Goal: Task Accomplishment & Management: Use online tool/utility

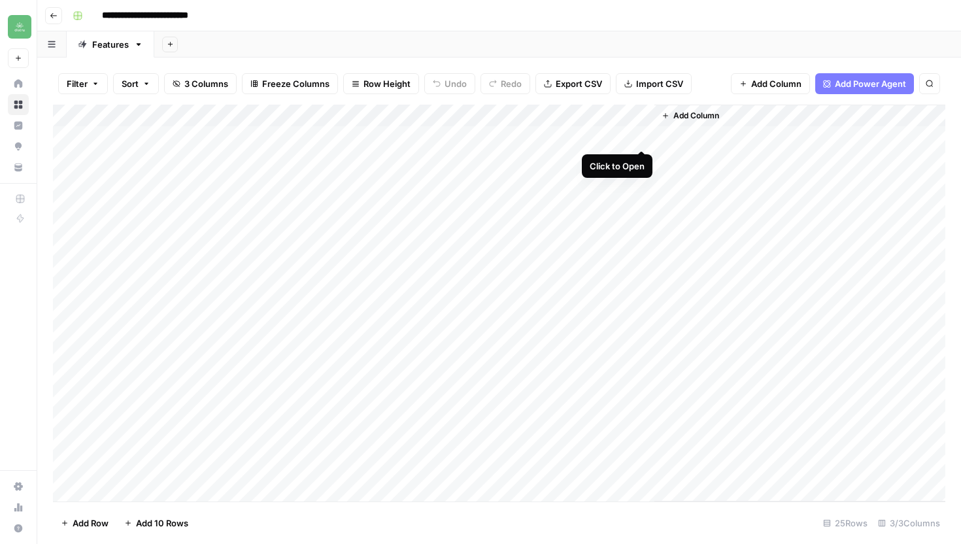
click at [641, 137] on div "Add Column" at bounding box center [499, 303] width 892 height 397
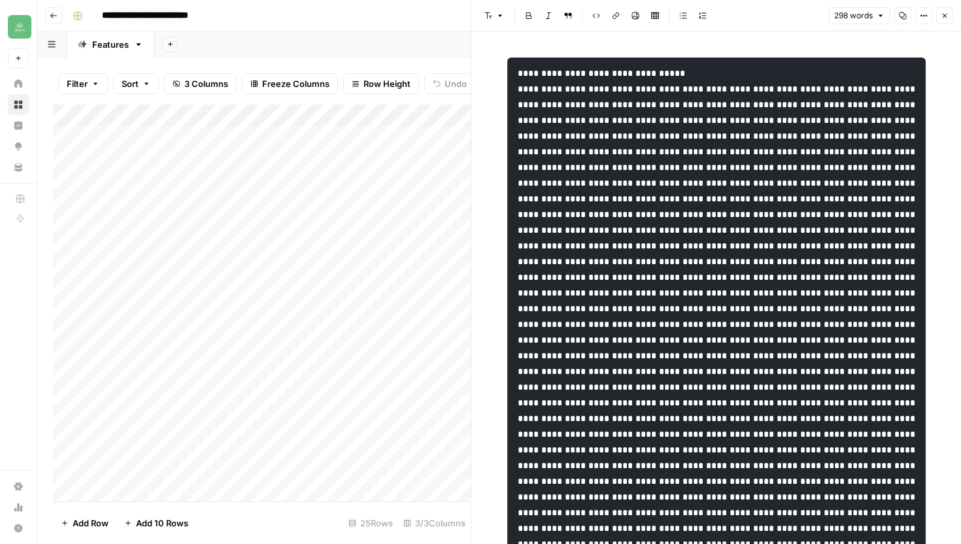
click at [905, 12] on icon "button" at bounding box center [903, 16] width 8 height 8
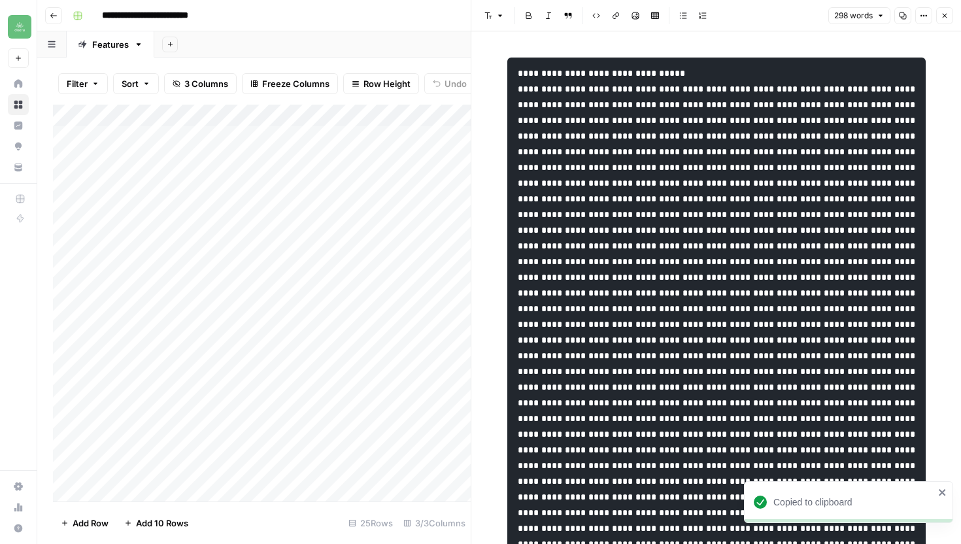
click at [949, 14] on button "Close" at bounding box center [944, 15] width 17 height 17
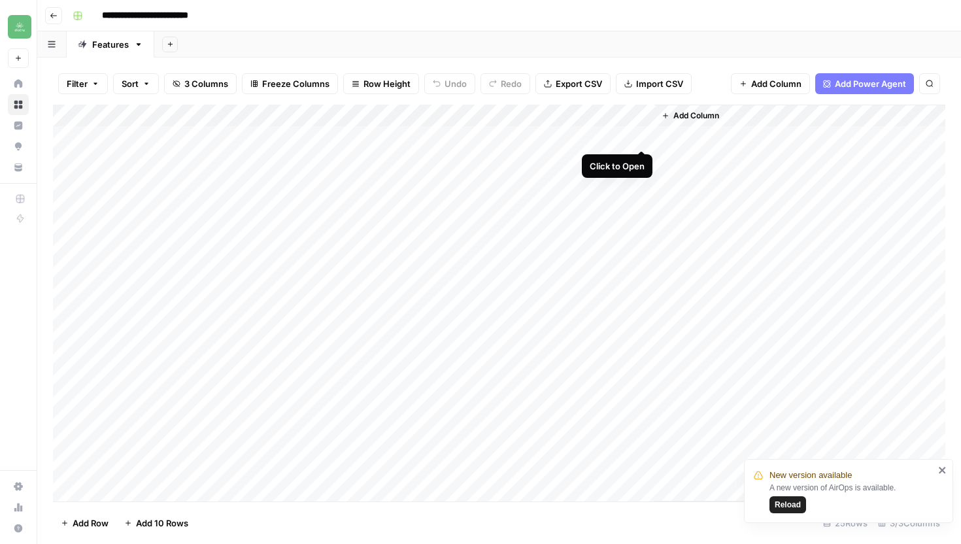
click at [639, 138] on div "Add Column" at bounding box center [499, 303] width 892 height 397
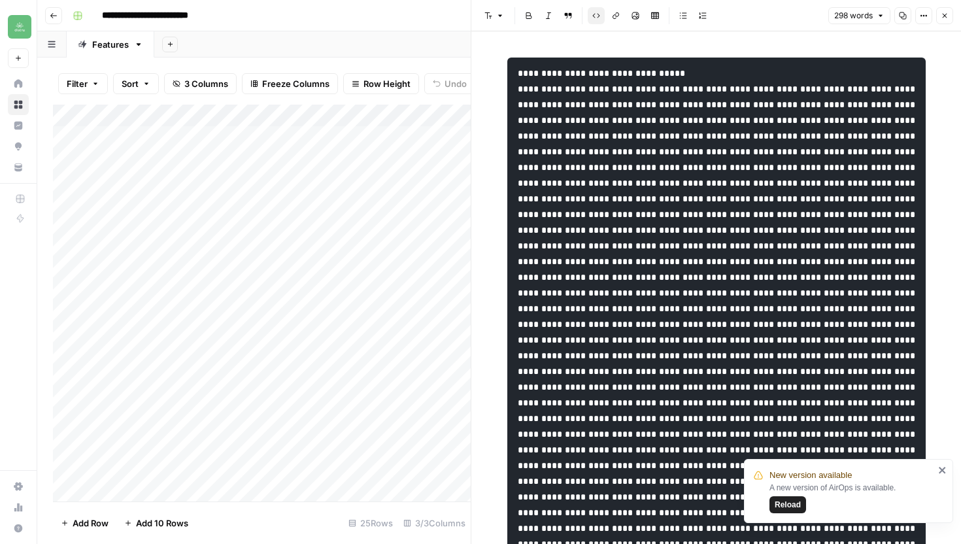
click at [901, 14] on icon "button" at bounding box center [903, 16] width 8 height 8
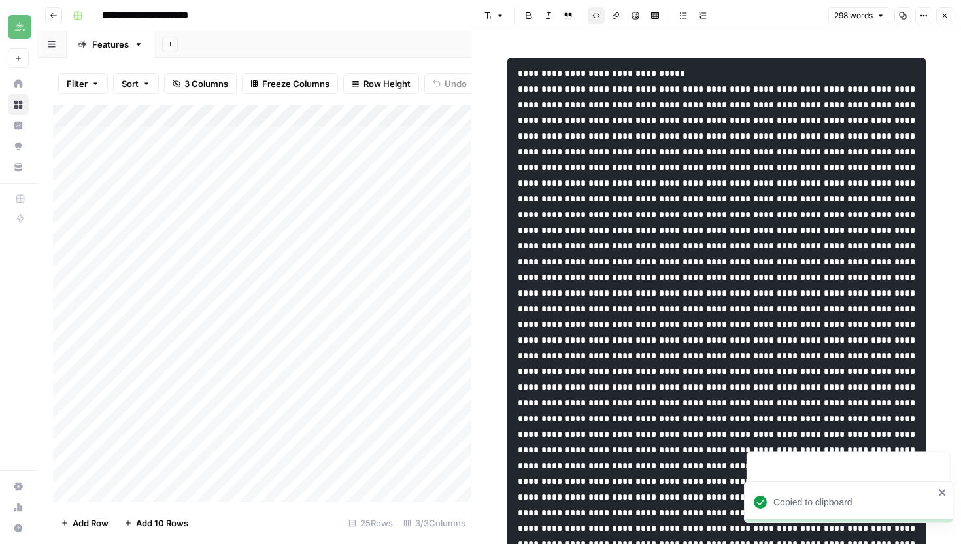
click at [943, 12] on icon "button" at bounding box center [945, 16] width 8 height 8
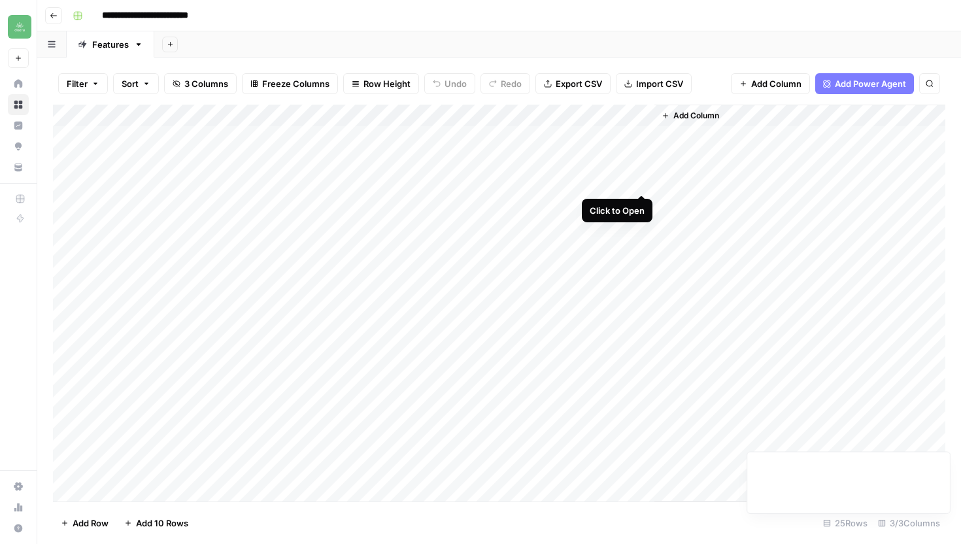
click at [644, 181] on div "Add Column" at bounding box center [499, 303] width 892 height 397
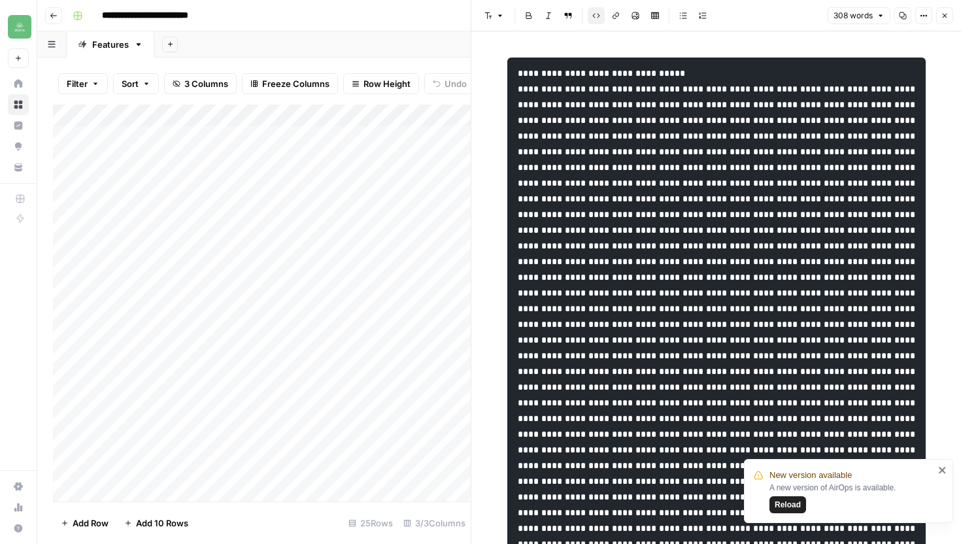
click at [900, 14] on icon "button" at bounding box center [903, 16] width 8 height 8
click at [944, 15] on icon "button" at bounding box center [945, 16] width 5 height 5
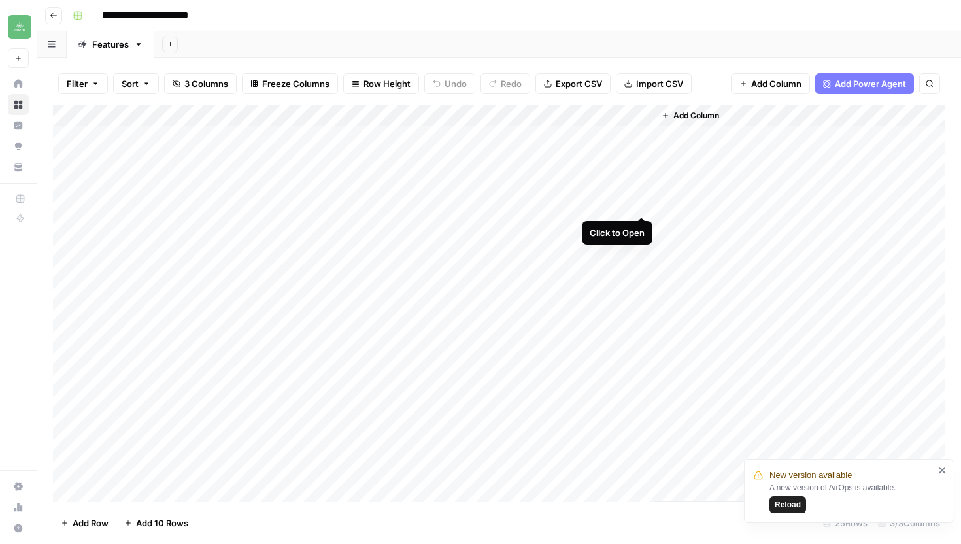
click at [640, 205] on div "Add Column" at bounding box center [499, 303] width 892 height 397
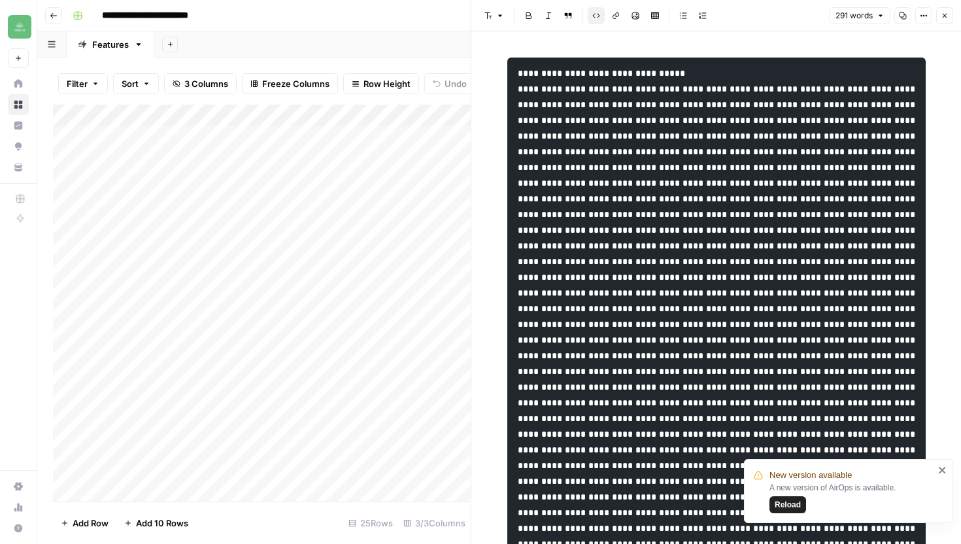
click at [903, 17] on icon "button" at bounding box center [903, 16] width 8 height 8
click at [952, 14] on button "Close" at bounding box center [944, 15] width 17 height 17
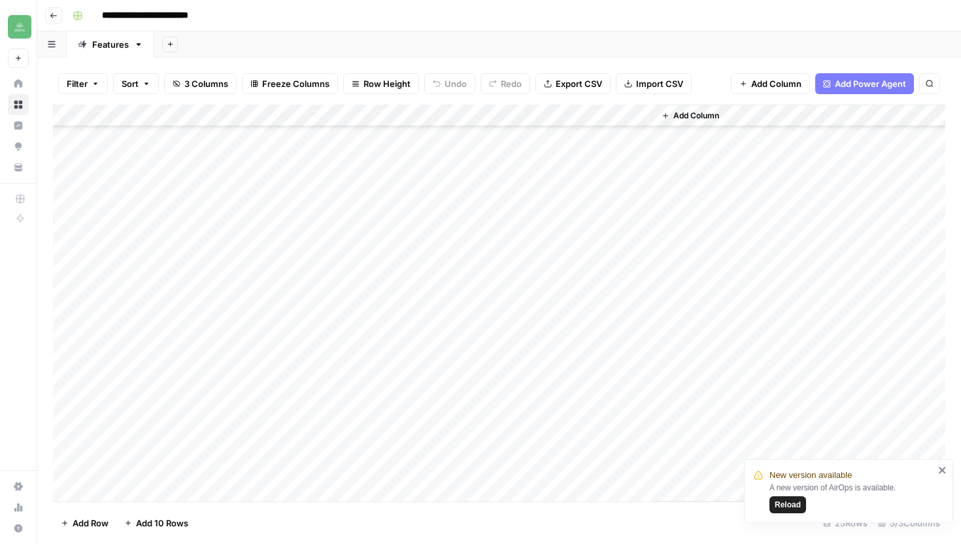
scroll to position [194, 0]
click at [640, 345] on div "Add Column" at bounding box center [499, 303] width 892 height 397
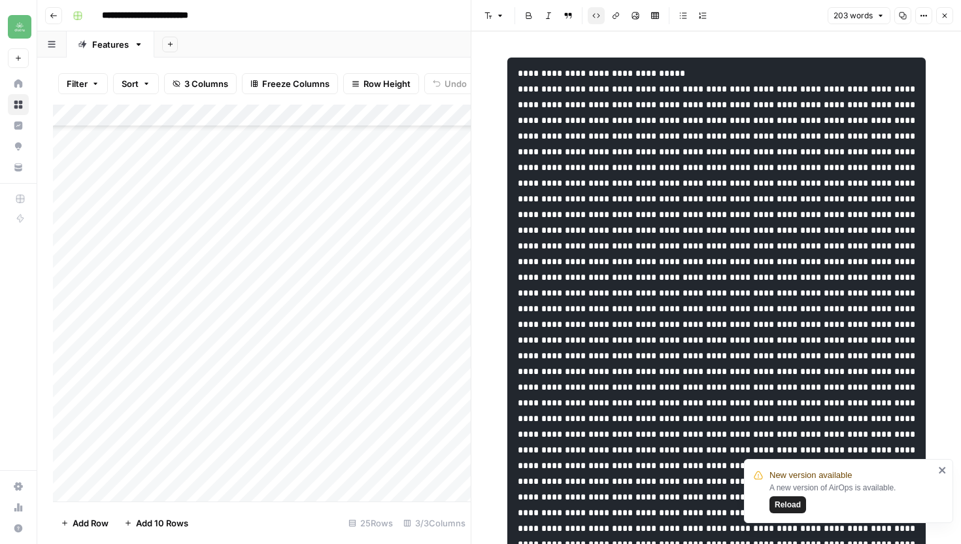
click at [903, 16] on icon "button" at bounding box center [903, 16] width 8 height 8
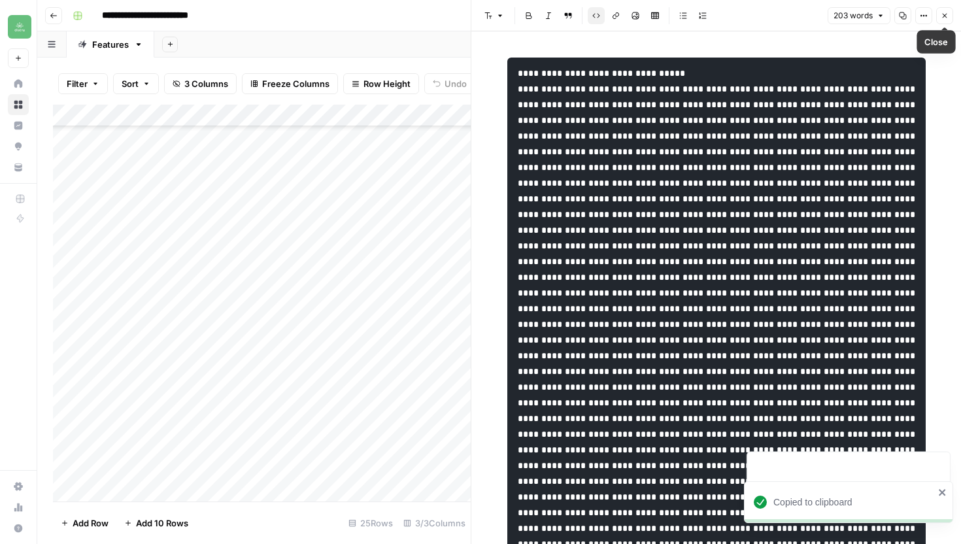
click at [938, 10] on button "Close" at bounding box center [944, 15] width 17 height 17
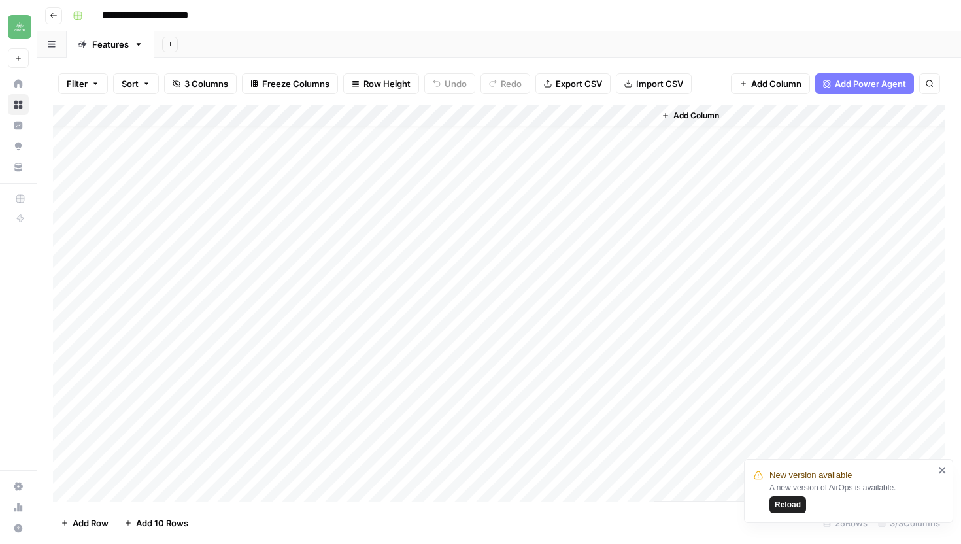
scroll to position [1, 0]
click at [643, 224] on div "Add Column" at bounding box center [499, 303] width 892 height 397
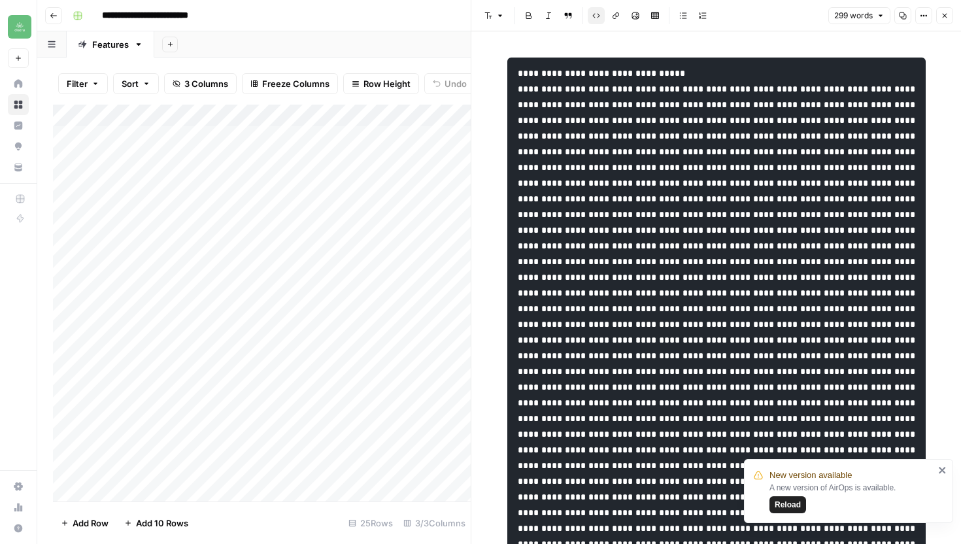
click at [903, 15] on icon "button" at bounding box center [903, 16] width 8 height 8
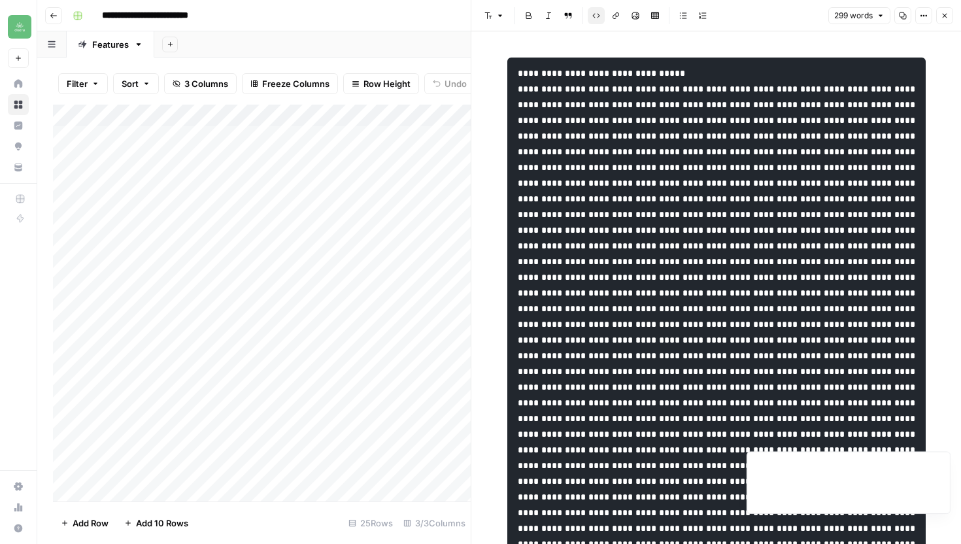
click at [944, 20] on button "Close" at bounding box center [944, 15] width 17 height 17
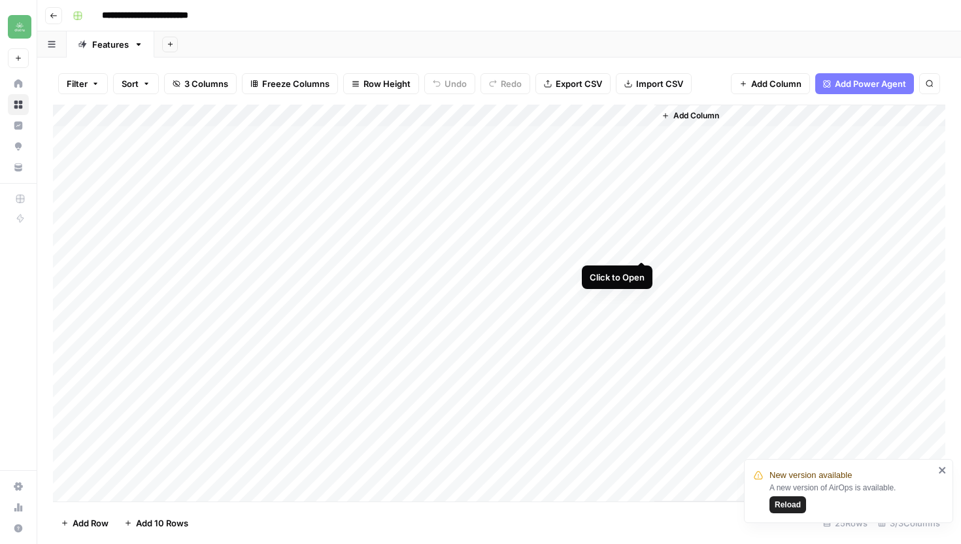
click at [638, 248] on div "Add Column" at bounding box center [499, 303] width 892 height 397
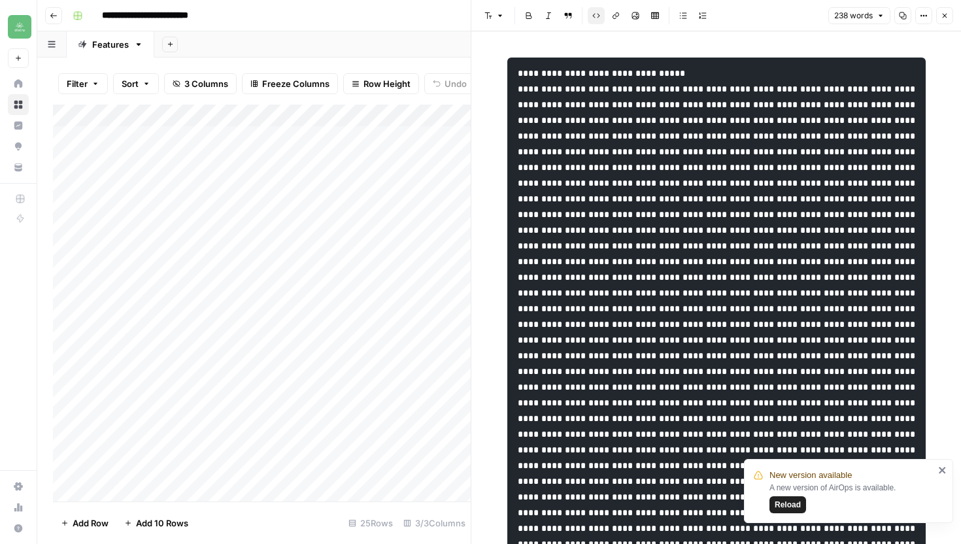
click at [899, 18] on icon "button" at bounding box center [903, 16] width 8 height 8
click at [943, 12] on icon "button" at bounding box center [945, 16] width 8 height 8
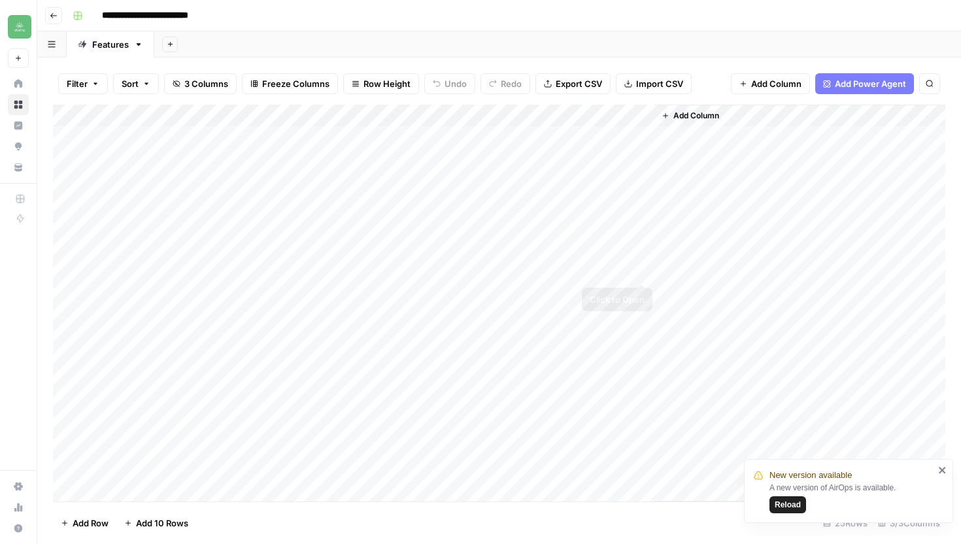
click at [643, 271] on div "Add Column" at bounding box center [499, 303] width 892 height 397
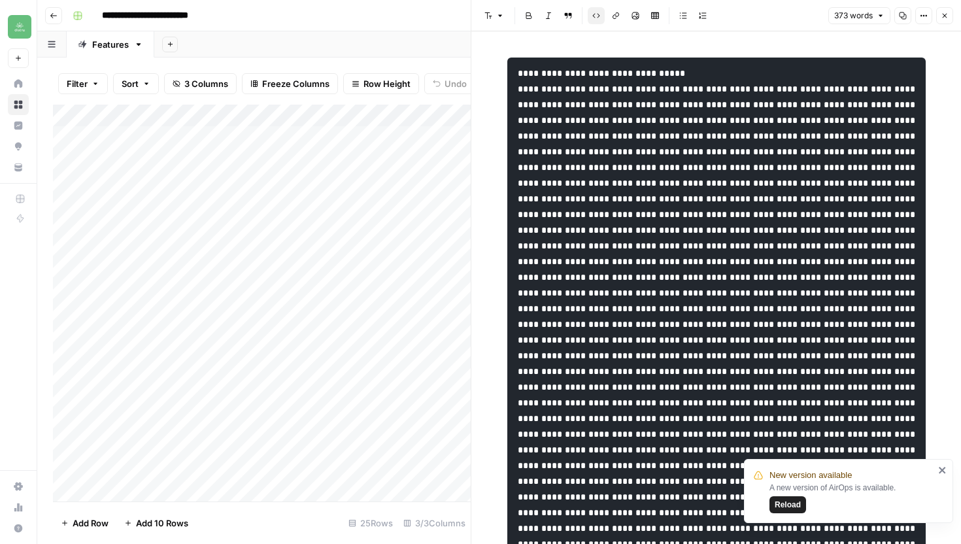
click at [901, 10] on button "Copy" at bounding box center [902, 15] width 17 height 17
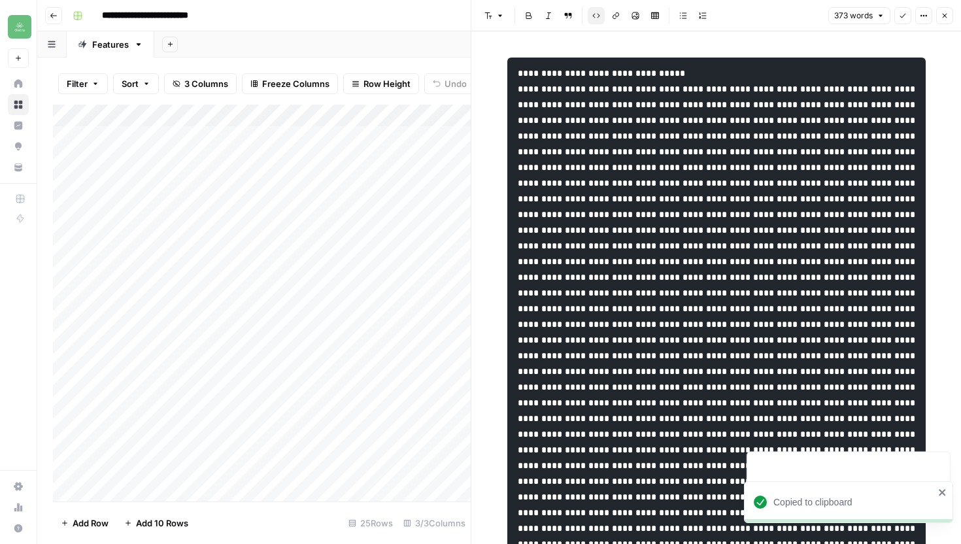
click at [946, 17] on icon "button" at bounding box center [945, 16] width 5 height 5
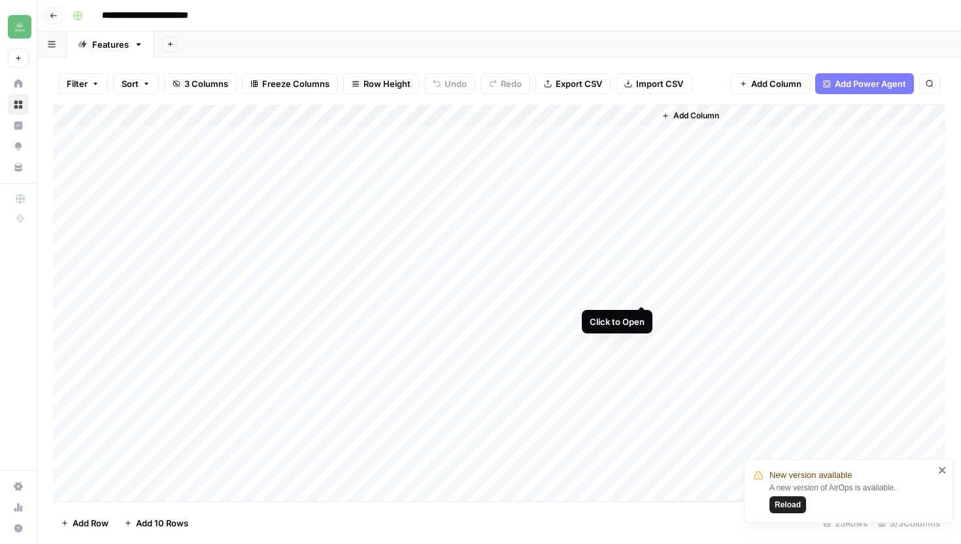
click at [640, 294] on div "Add Column" at bounding box center [499, 303] width 892 height 397
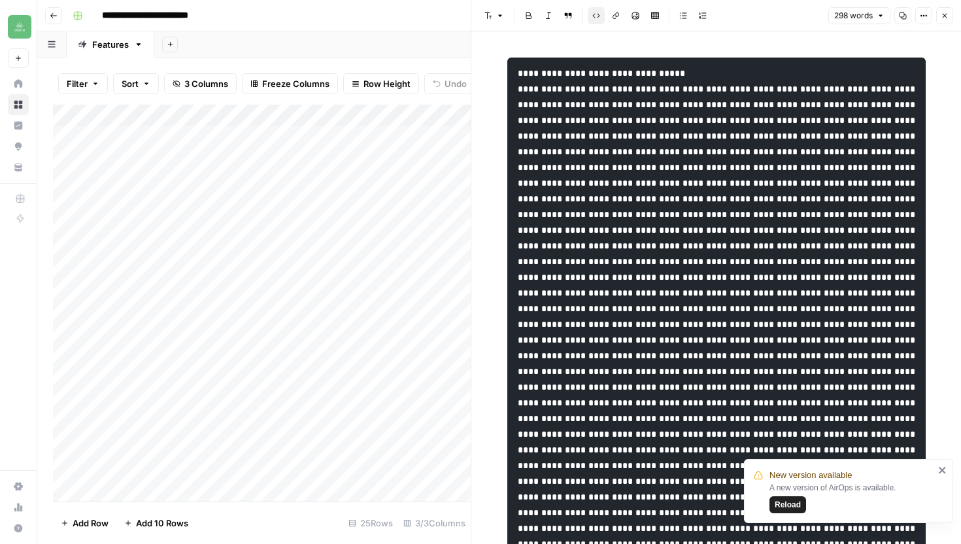
click at [901, 21] on button "Copy" at bounding box center [902, 15] width 17 height 17
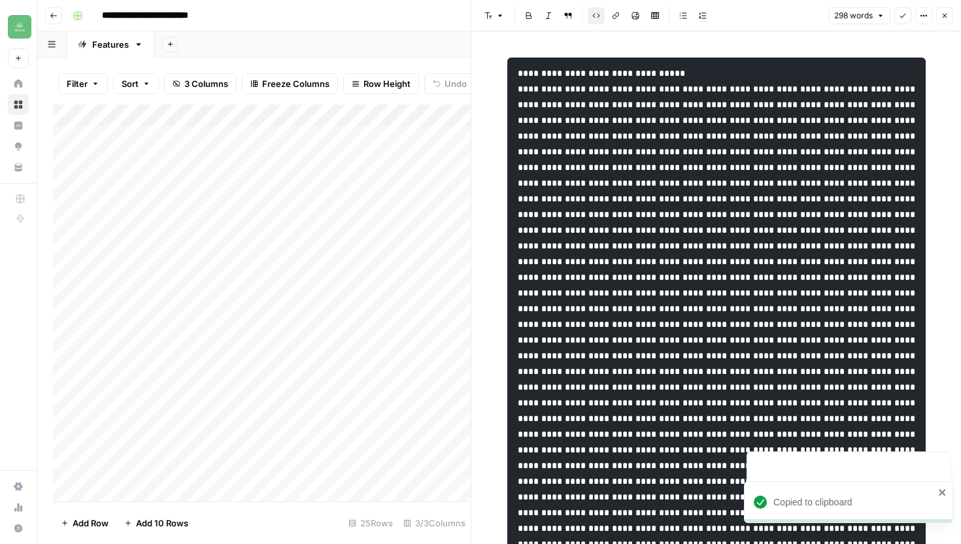
click at [951, 14] on button "Close" at bounding box center [944, 15] width 17 height 17
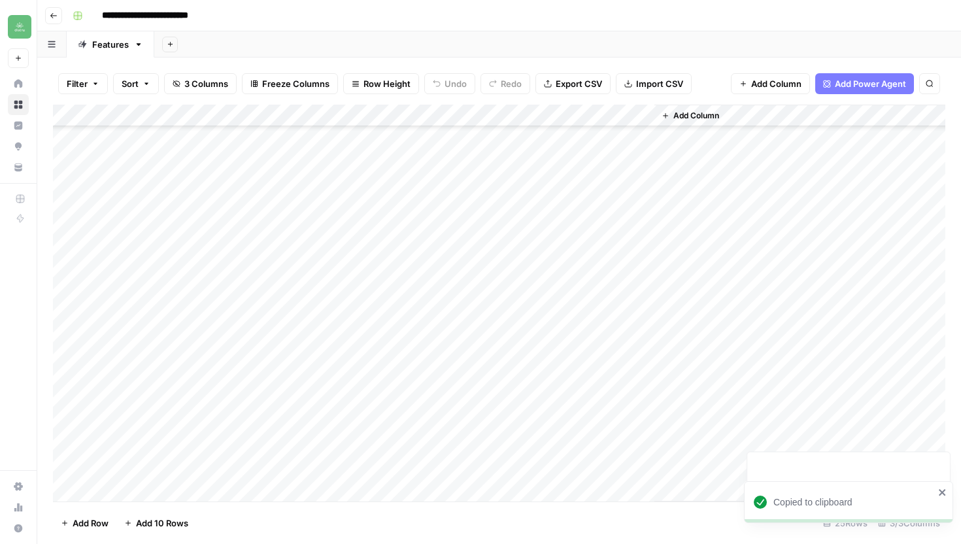
scroll to position [124, 0]
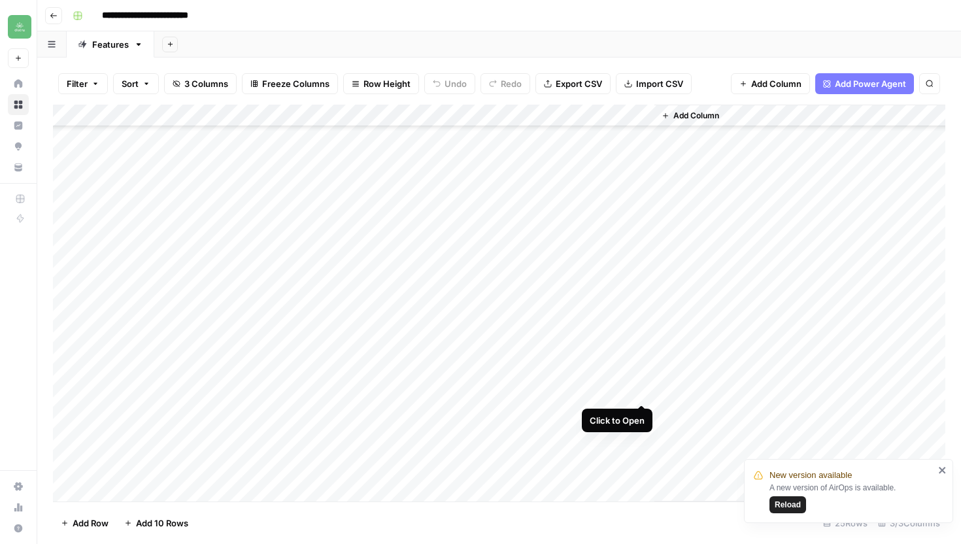
click at [643, 392] on div "Add Column" at bounding box center [499, 303] width 892 height 397
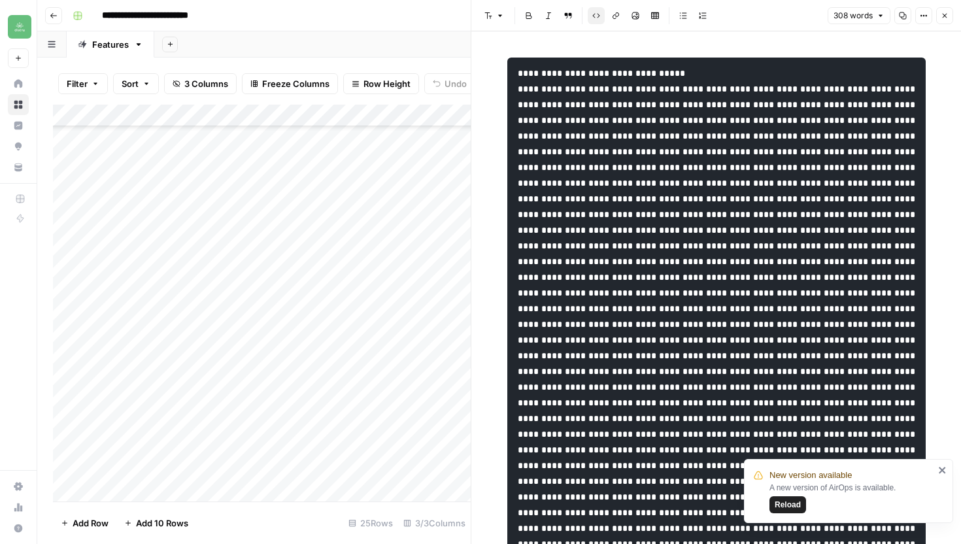
click at [898, 10] on button "Copy" at bounding box center [902, 15] width 17 height 17
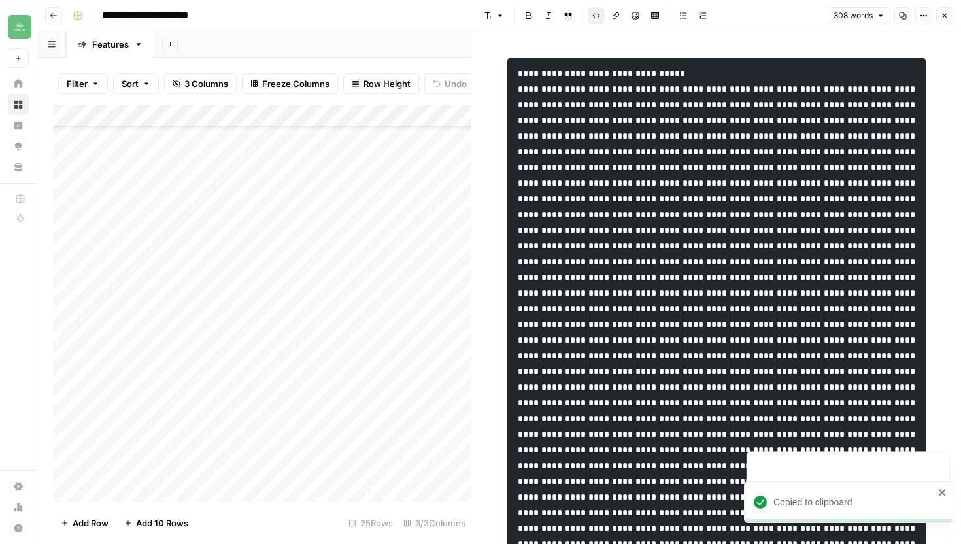
click at [943, 16] on icon "button" at bounding box center [945, 16] width 8 height 8
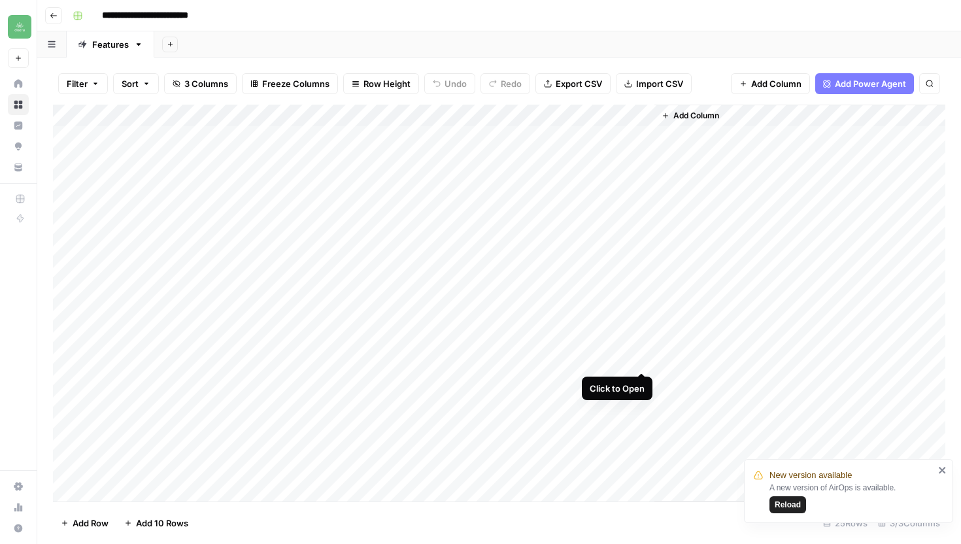
click at [637, 358] on div "Add Column" at bounding box center [499, 303] width 892 height 397
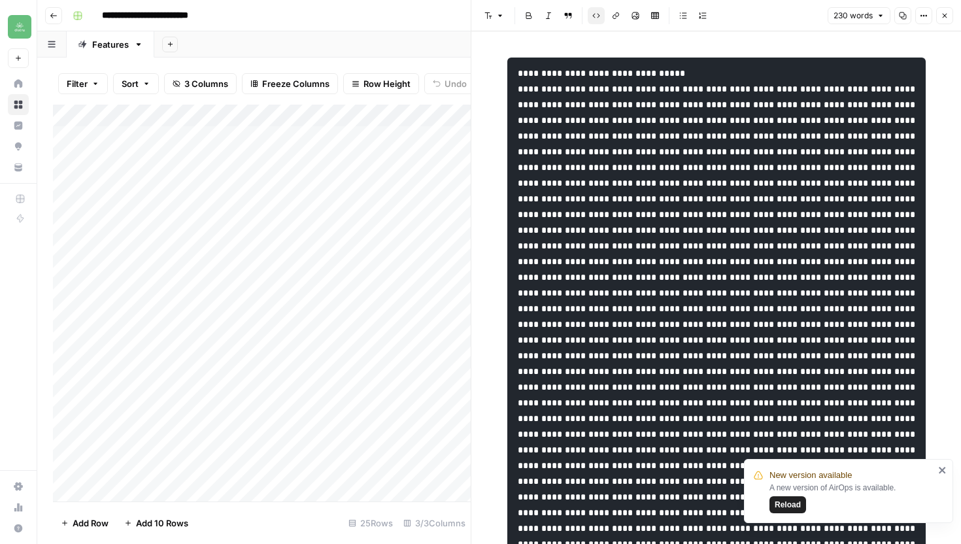
click at [901, 20] on button "Copy" at bounding box center [902, 15] width 17 height 17
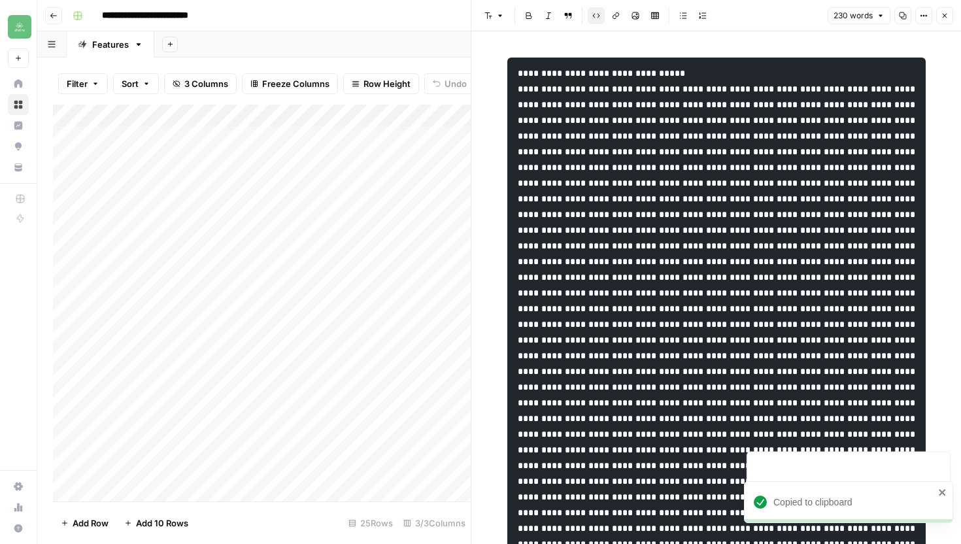
click at [944, 22] on button "Close" at bounding box center [944, 15] width 17 height 17
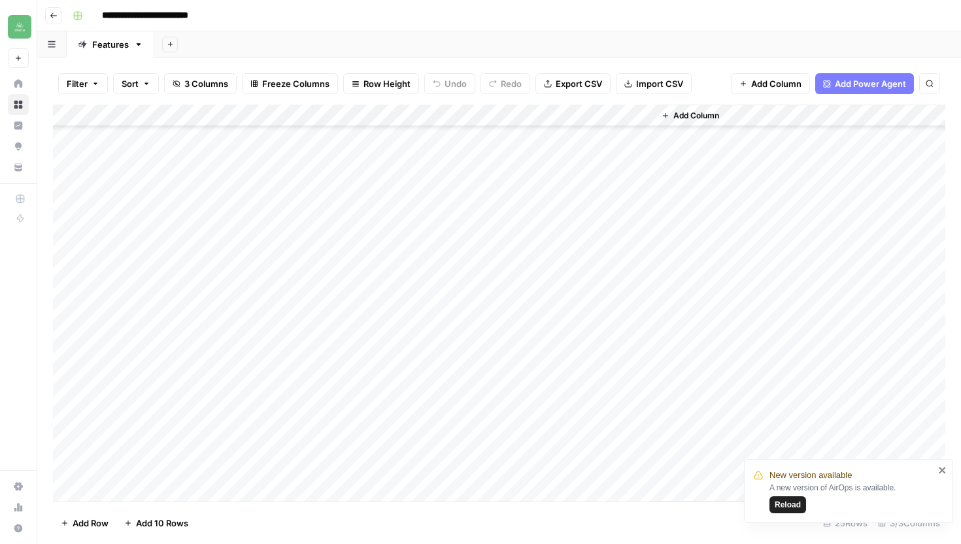
scroll to position [178, 0]
click at [643, 377] on div "Add Column" at bounding box center [499, 303] width 892 height 397
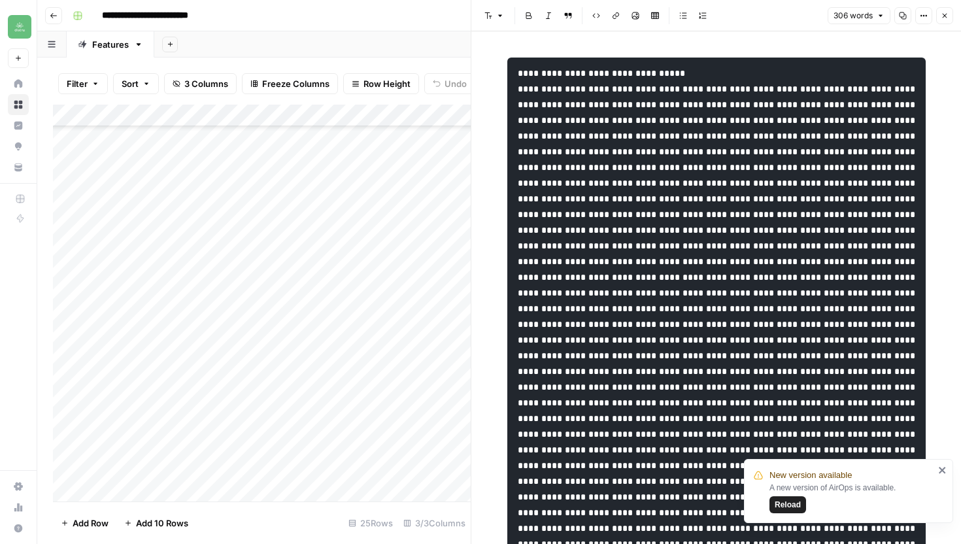
click at [907, 18] on button "Copy" at bounding box center [902, 15] width 17 height 17
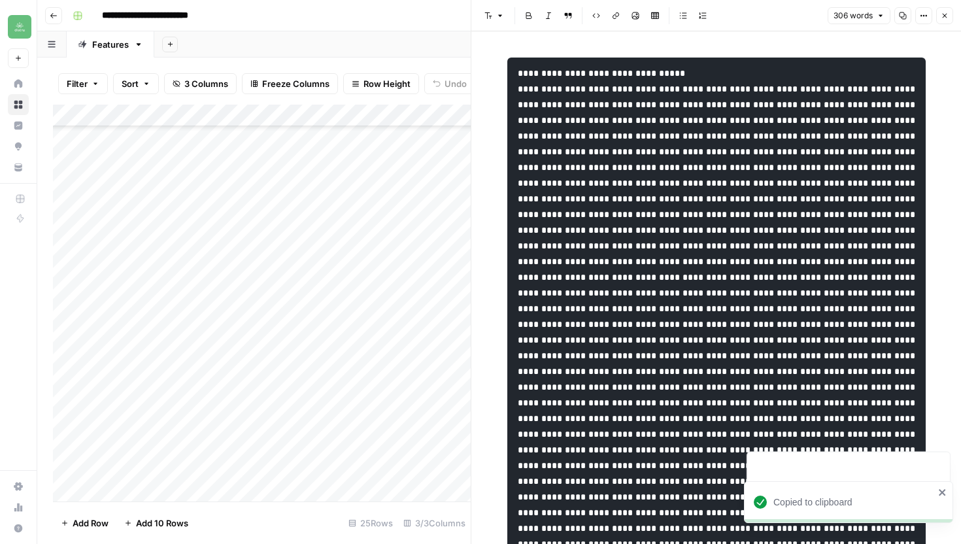
click at [946, 14] on icon "button" at bounding box center [945, 16] width 5 height 5
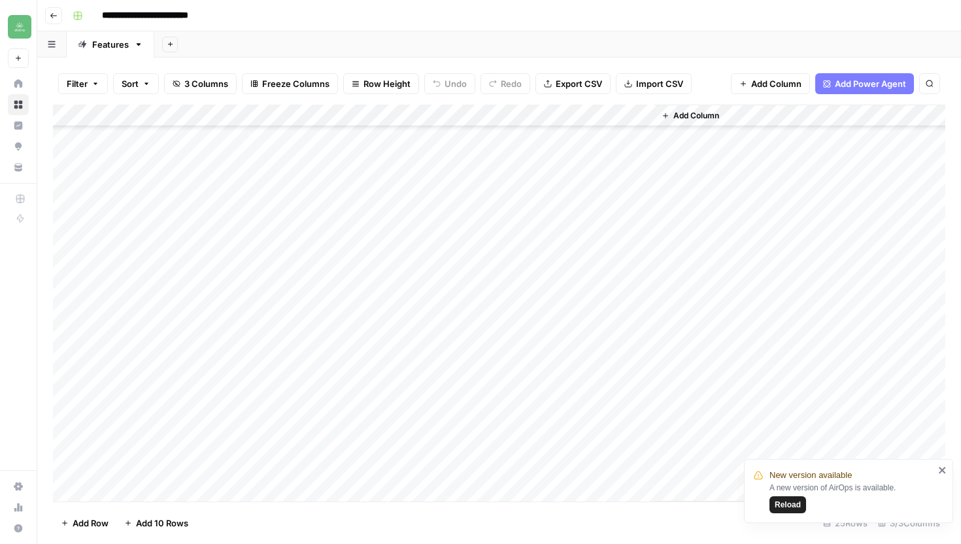
scroll to position [169, 0]
click at [636, 235] on div "Add Column" at bounding box center [499, 303] width 892 height 397
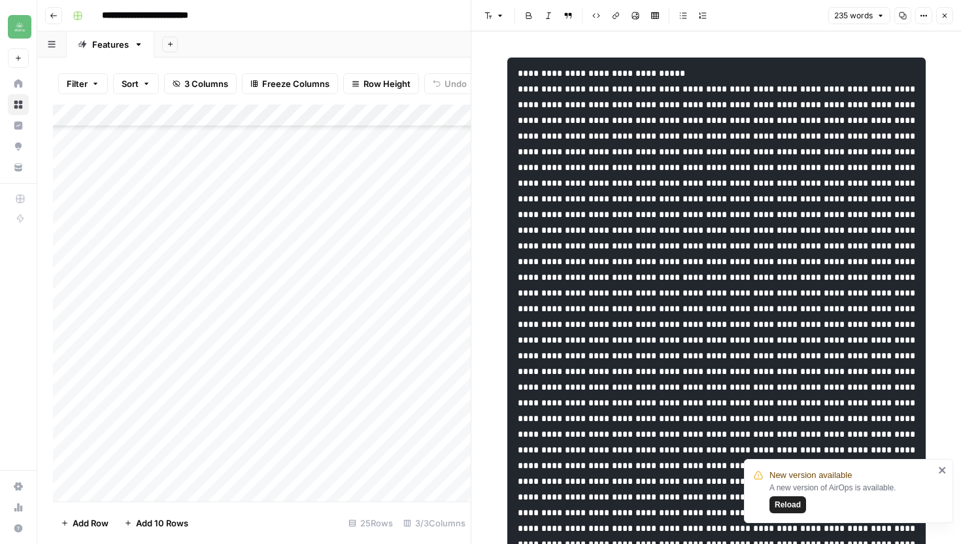
click at [903, 16] on icon "button" at bounding box center [903, 15] width 7 height 7
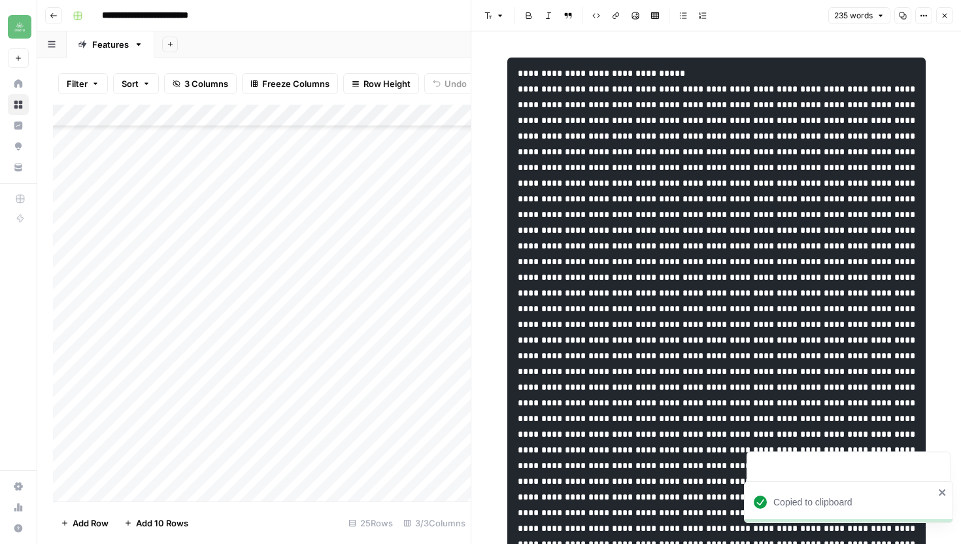
click at [946, 14] on icon "button" at bounding box center [945, 16] width 8 height 8
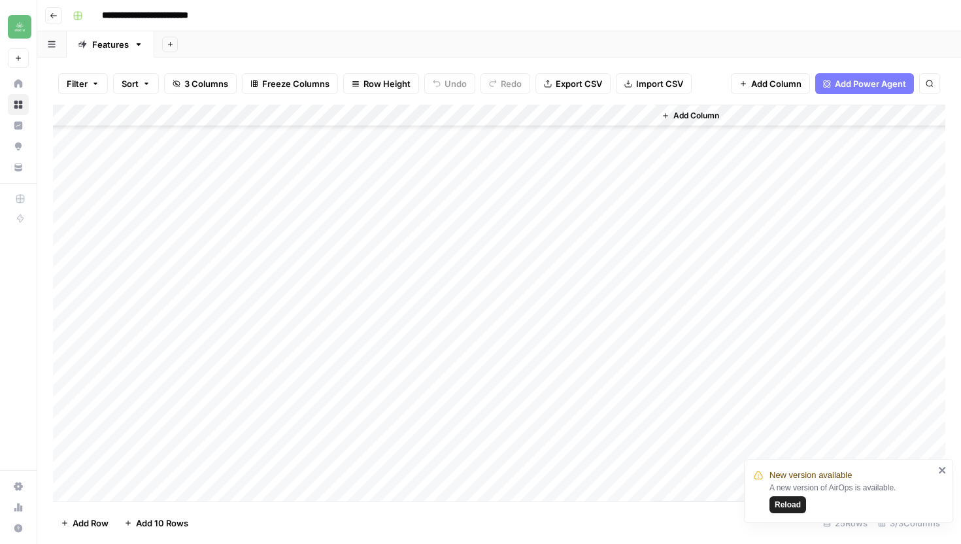
scroll to position [41, 0]
click at [641, 274] on div "Add Column" at bounding box center [499, 303] width 892 height 397
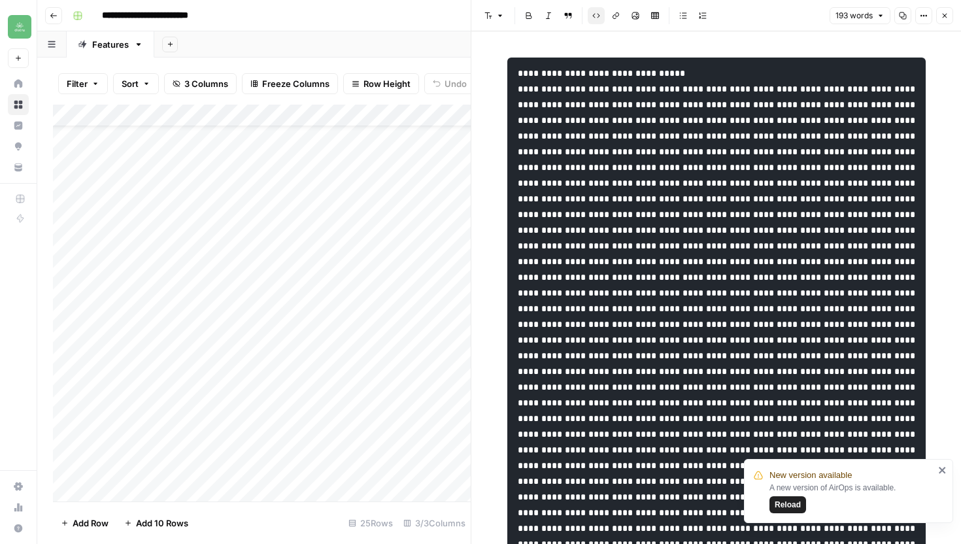
click at [905, 14] on icon "button" at bounding box center [903, 16] width 8 height 8
click at [945, 17] on icon "button" at bounding box center [945, 16] width 8 height 8
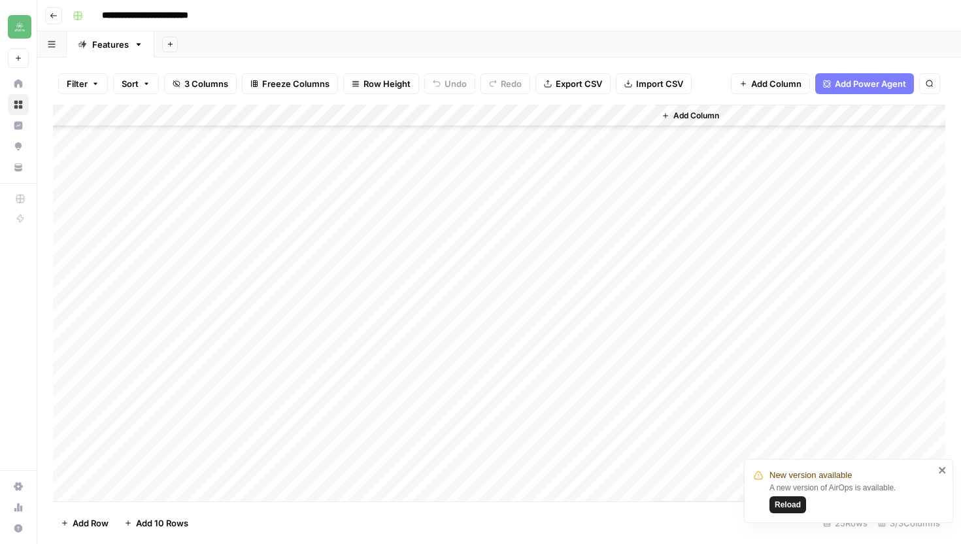
scroll to position [138, 0]
click at [642, 197] on div "Add Column" at bounding box center [499, 303] width 892 height 397
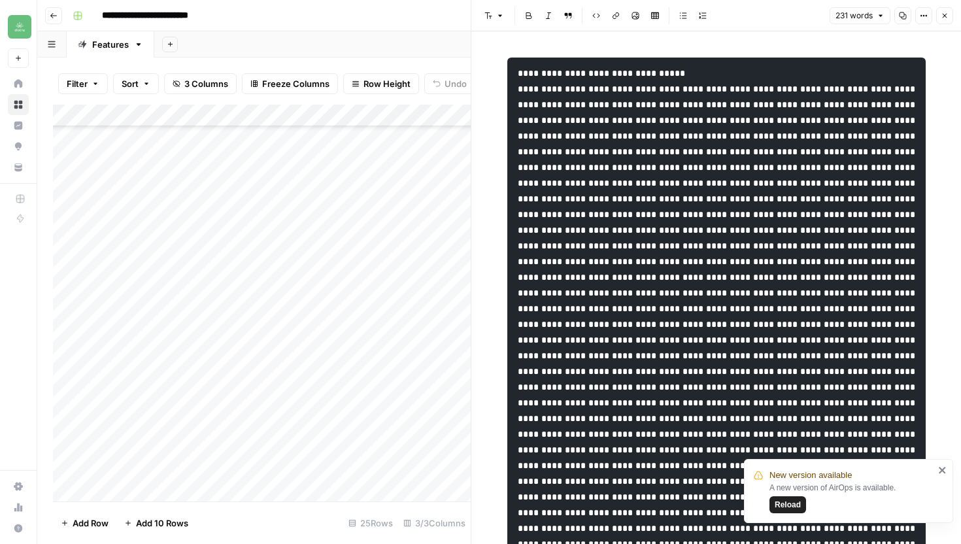
click at [903, 14] on icon "button" at bounding box center [903, 16] width 8 height 8
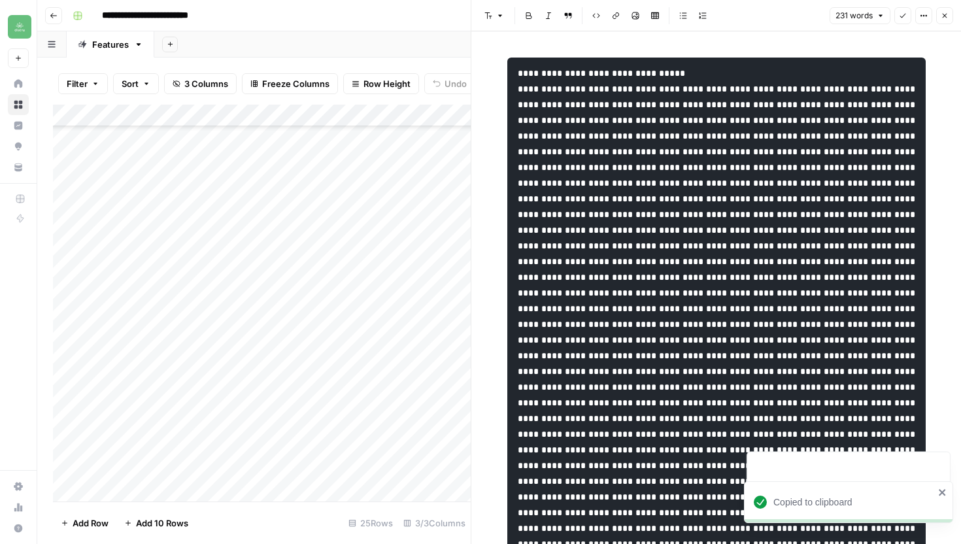
click at [946, 14] on icon "button" at bounding box center [945, 16] width 5 height 5
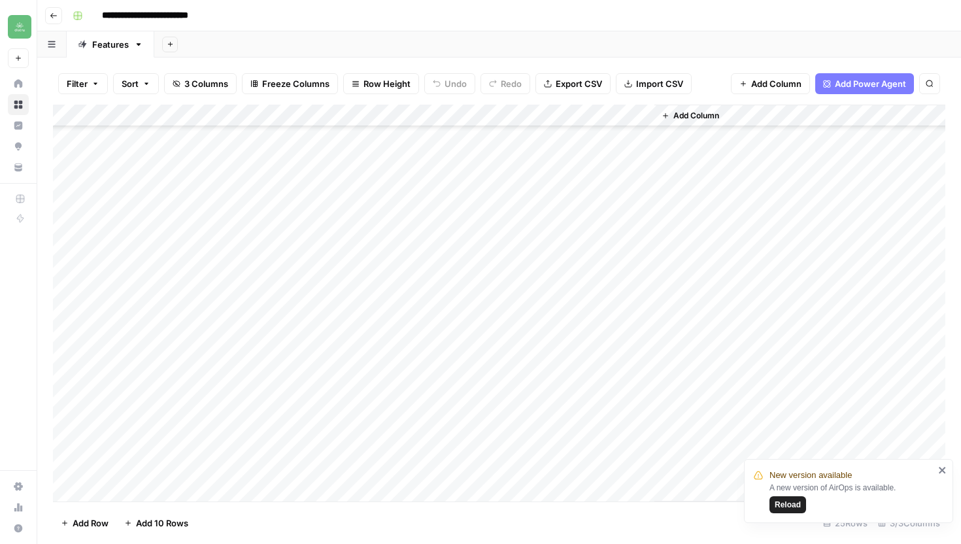
scroll to position [75, 0]
click at [642, 416] on div "Add Column" at bounding box center [499, 303] width 892 height 397
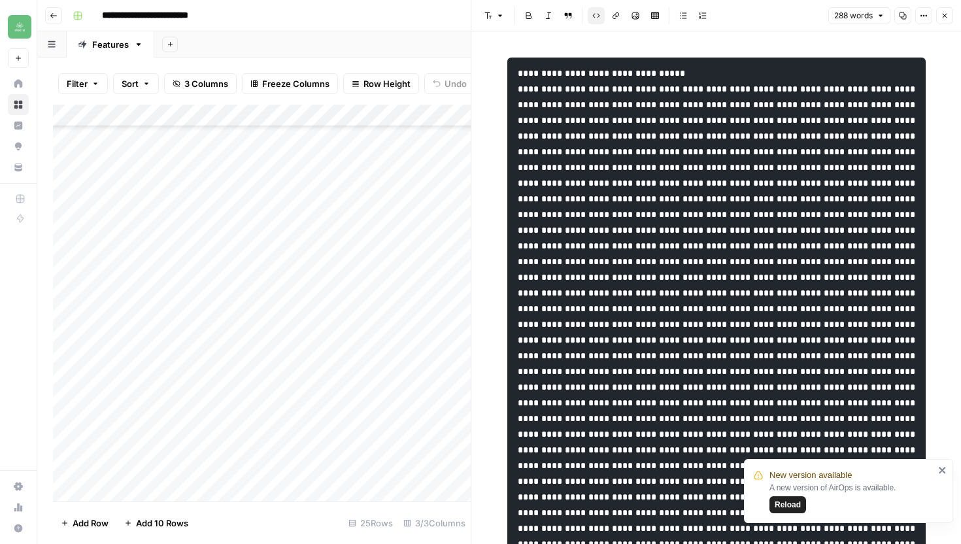
click at [903, 20] on button "Copy" at bounding box center [902, 15] width 17 height 17
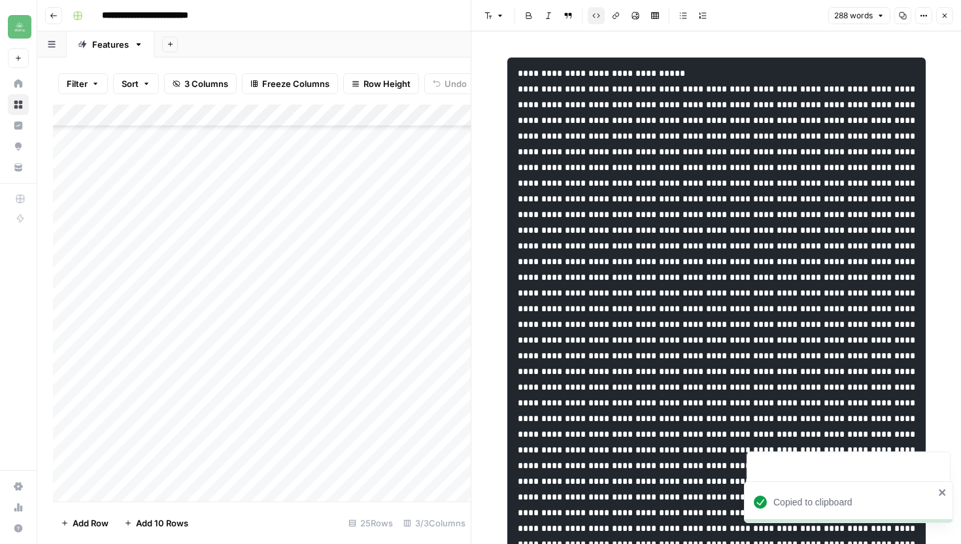
click at [945, 13] on icon "button" at bounding box center [945, 16] width 8 height 8
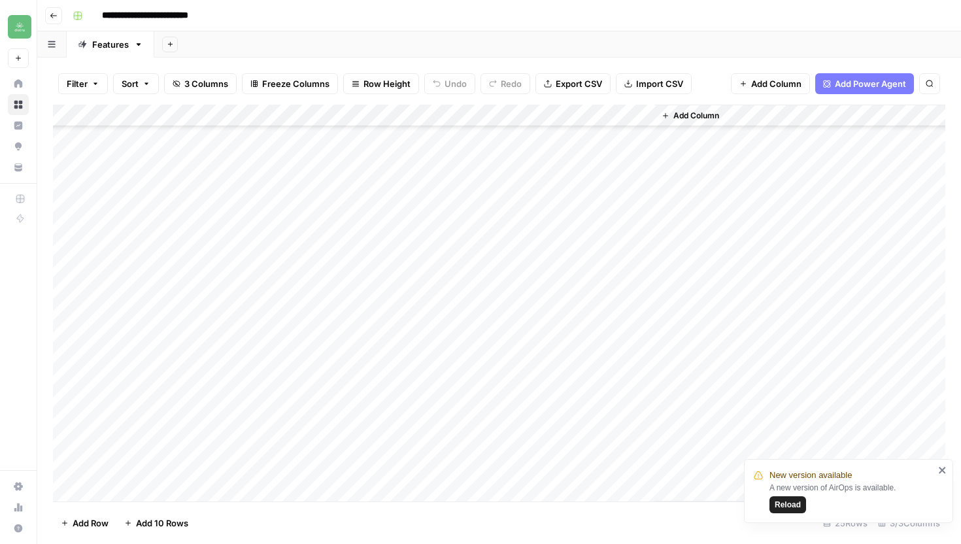
scroll to position [101, 0]
click at [637, 367] on div "Add Column" at bounding box center [499, 303] width 892 height 397
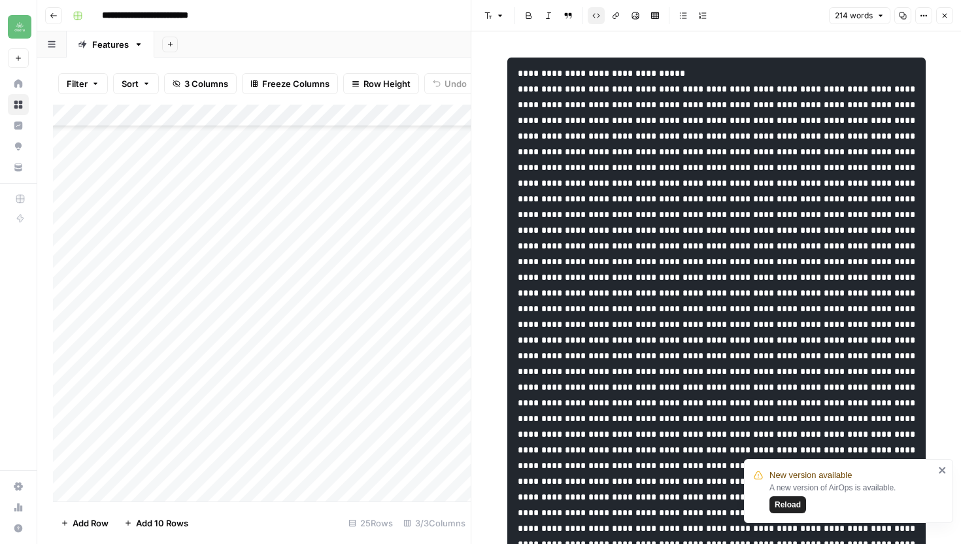
click at [902, 18] on icon "button" at bounding box center [903, 15] width 7 height 7
click at [949, 16] on button "Close" at bounding box center [944, 15] width 17 height 17
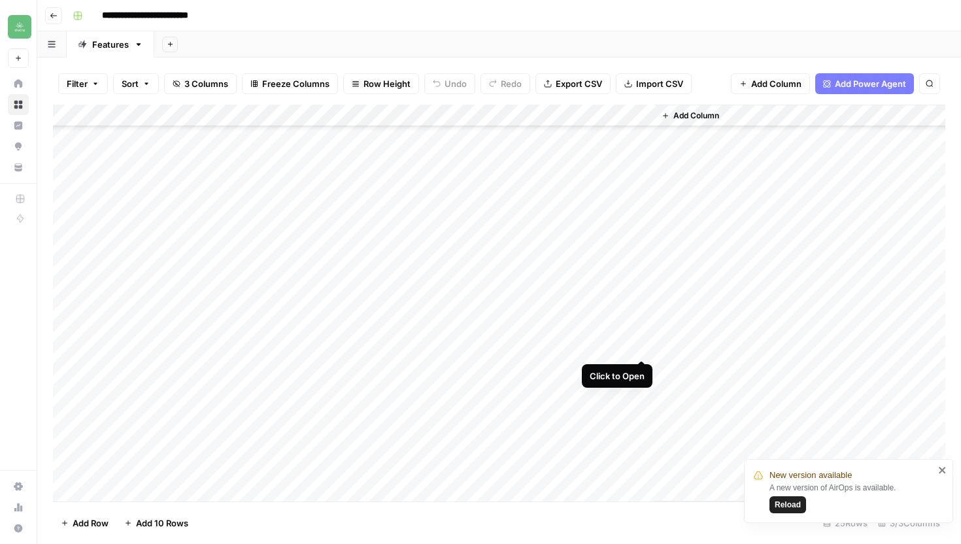
click at [641, 347] on div "Add Column" at bounding box center [499, 303] width 892 height 397
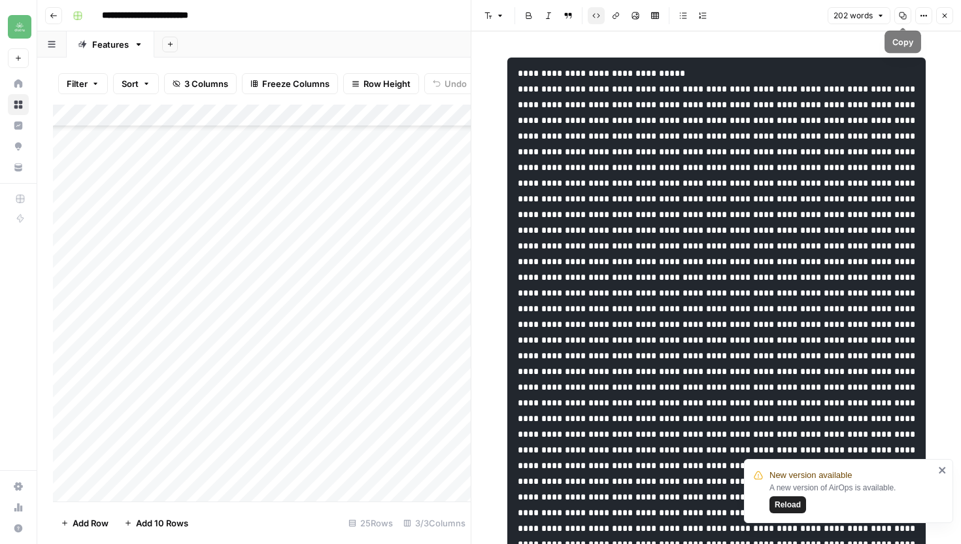
click at [905, 20] on button "Copy" at bounding box center [902, 15] width 17 height 17
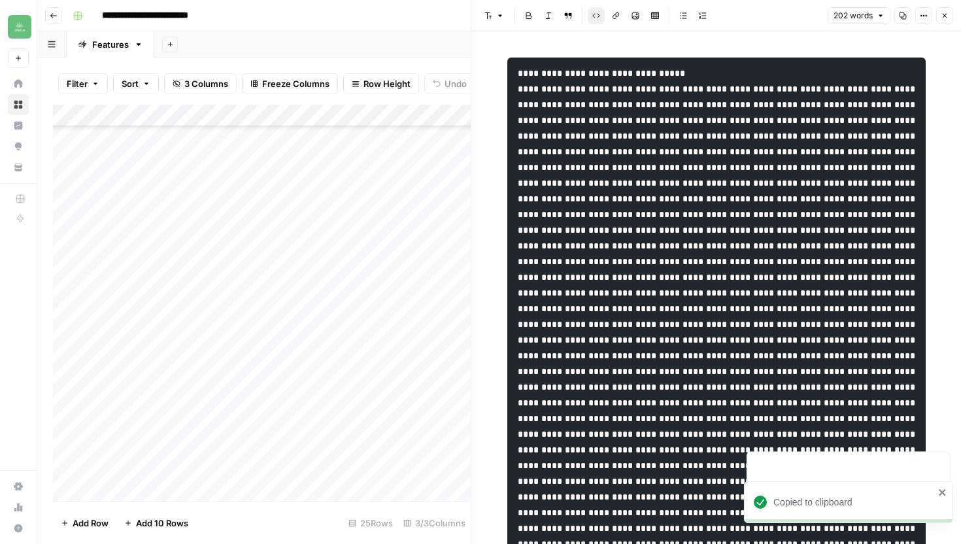
click at [947, 20] on button "Close" at bounding box center [944, 15] width 17 height 17
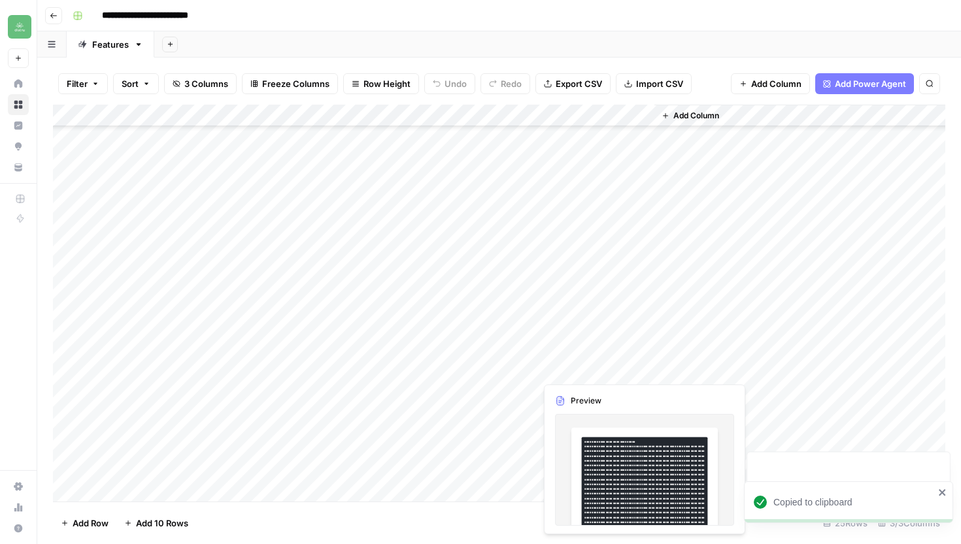
scroll to position [137, 0]
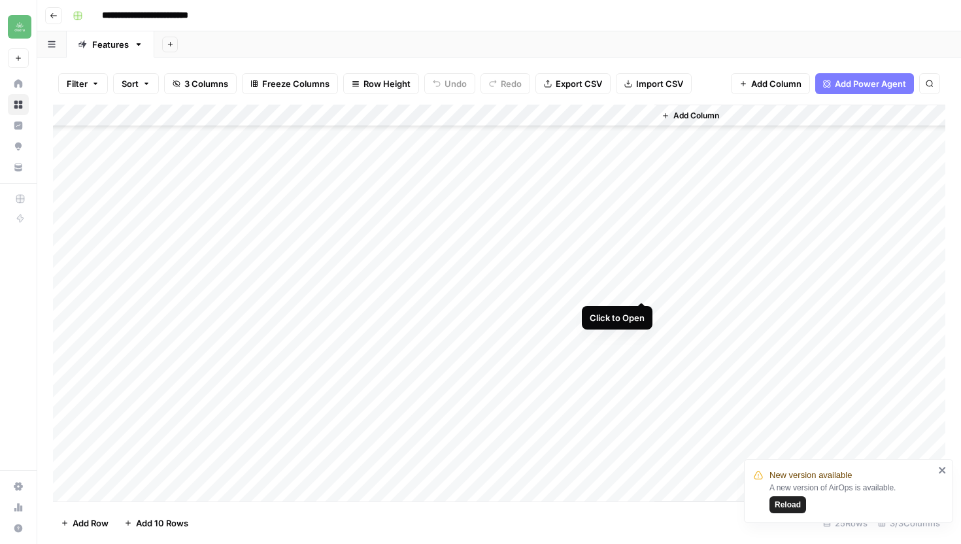
click at [641, 287] on div "Add Column" at bounding box center [499, 303] width 892 height 397
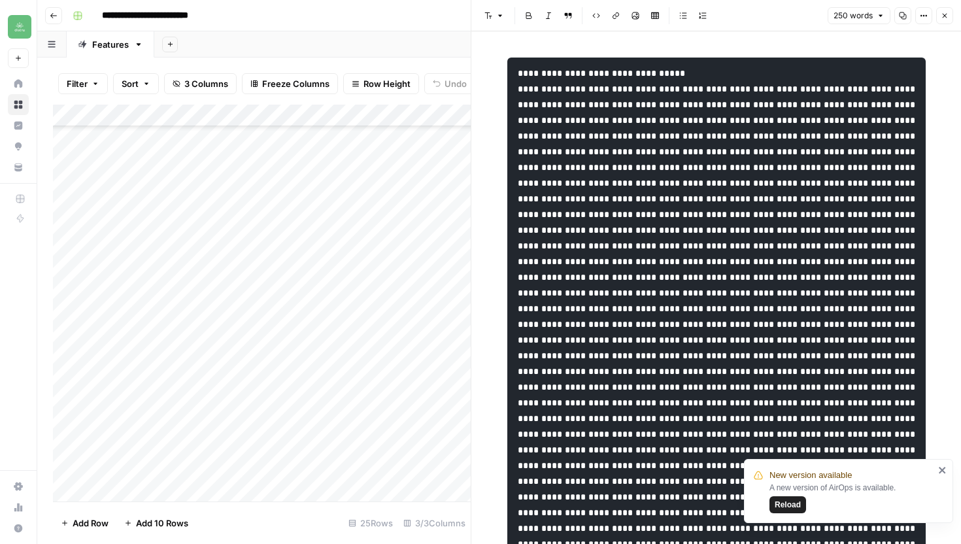
click at [903, 18] on icon "button" at bounding box center [903, 15] width 7 height 7
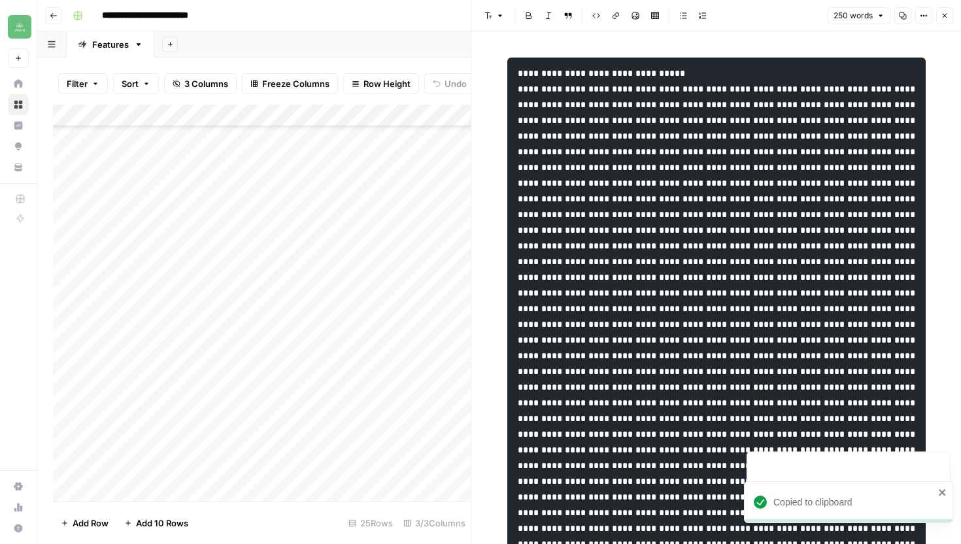
click at [947, 20] on button "Close" at bounding box center [944, 15] width 17 height 17
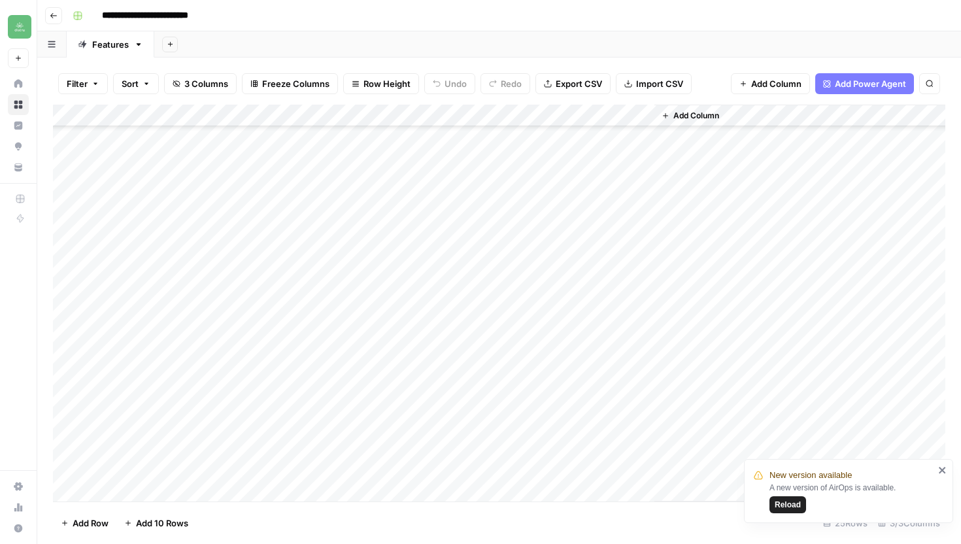
scroll to position [107, 0]
click at [637, 271] on div "Add Column" at bounding box center [499, 303] width 892 height 397
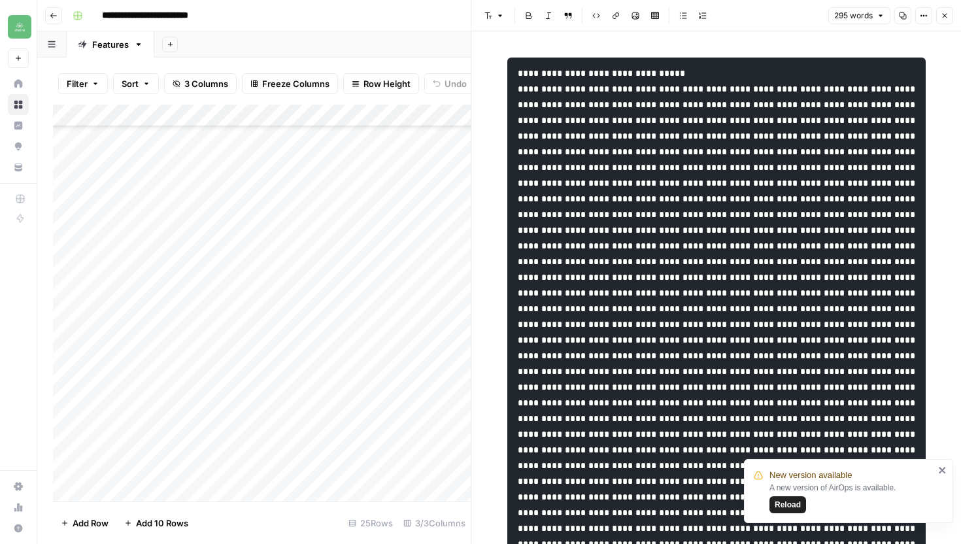
click at [902, 16] on icon "button" at bounding box center [903, 16] width 8 height 8
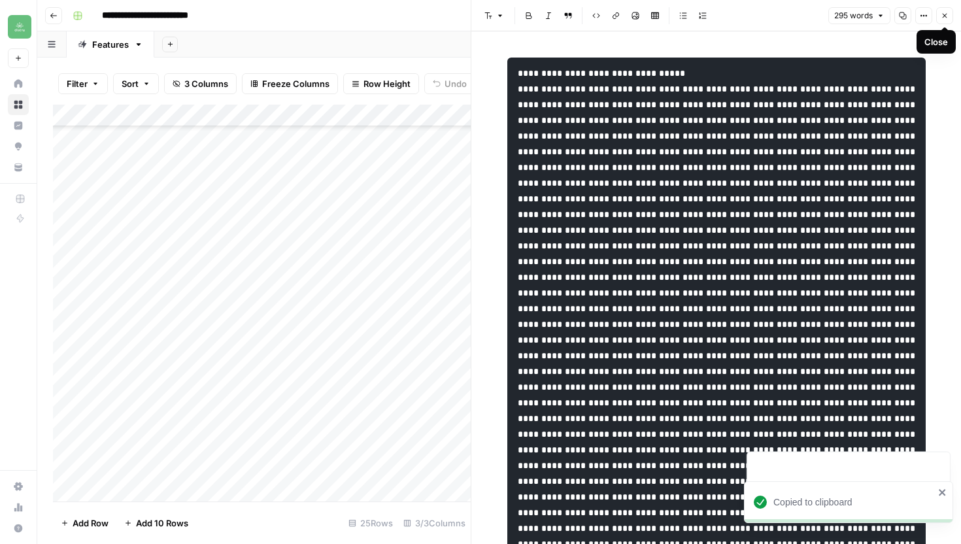
click at [946, 10] on button "Close" at bounding box center [944, 15] width 17 height 17
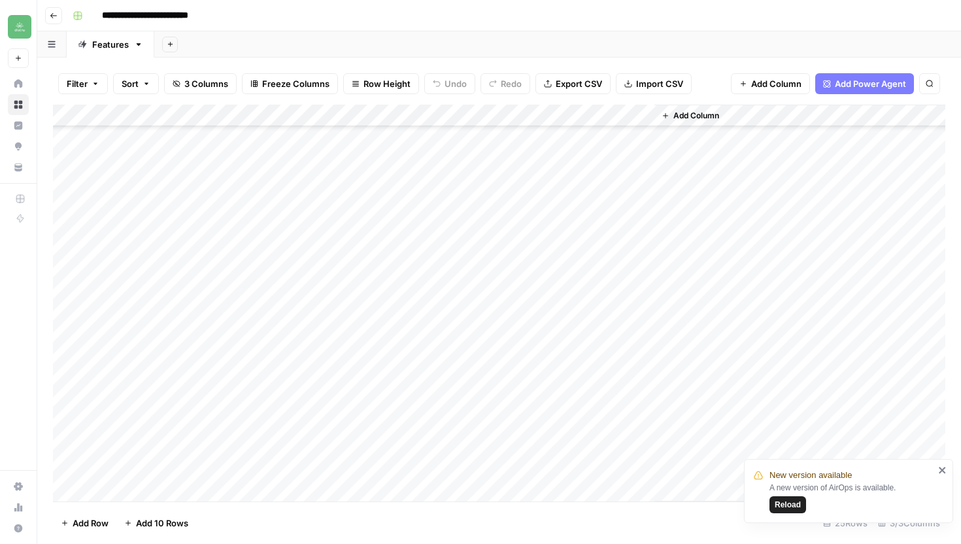
scroll to position [202, 0]
click at [643, 379] on div "Add Column" at bounding box center [499, 303] width 892 height 397
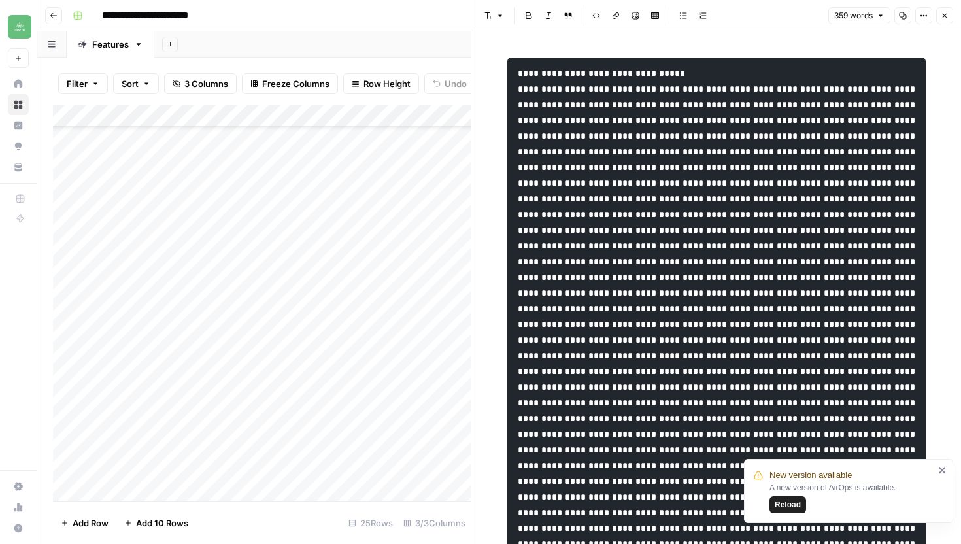
click at [901, 16] on icon "button" at bounding box center [903, 16] width 8 height 8
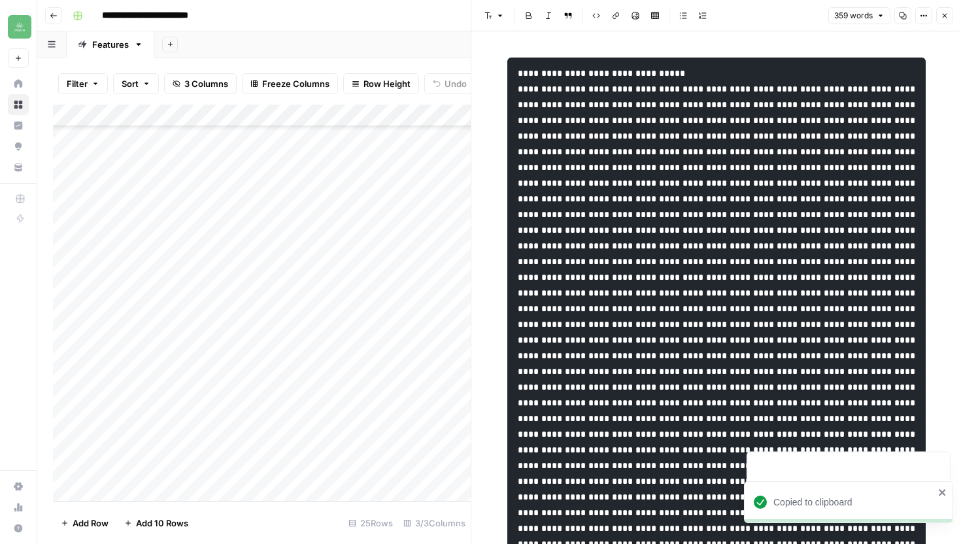
click at [948, 16] on span "Close" at bounding box center [948, 16] width 1 height 1
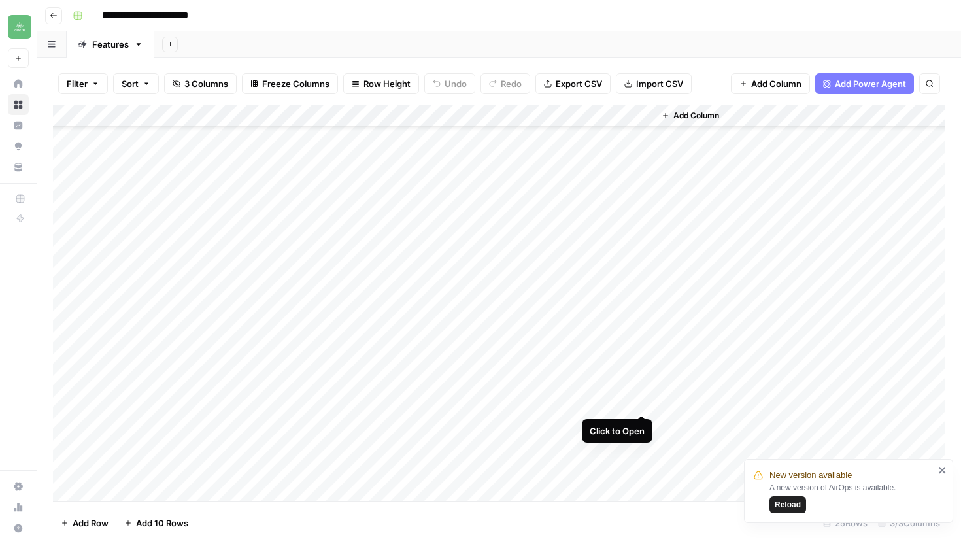
click at [637, 402] on div "Add Column" at bounding box center [499, 303] width 892 height 397
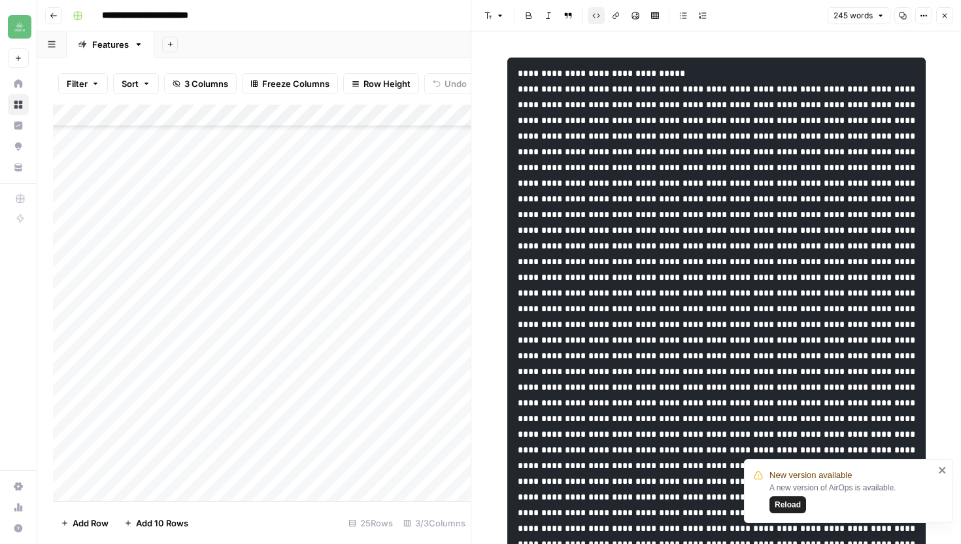
click at [904, 22] on button "Copy" at bounding box center [902, 15] width 17 height 17
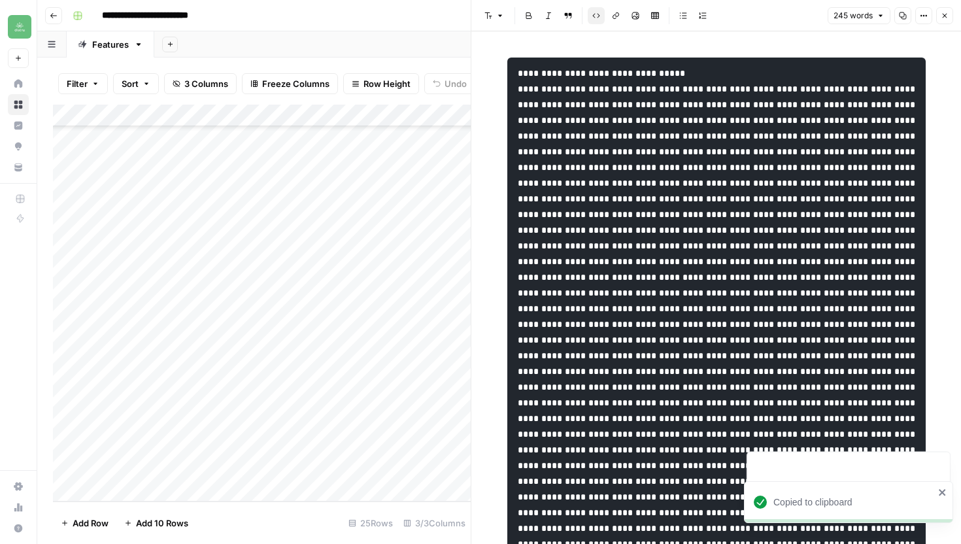
click at [905, 13] on icon "button" at bounding box center [903, 16] width 8 height 8
click at [949, 16] on button "Close" at bounding box center [944, 15] width 17 height 17
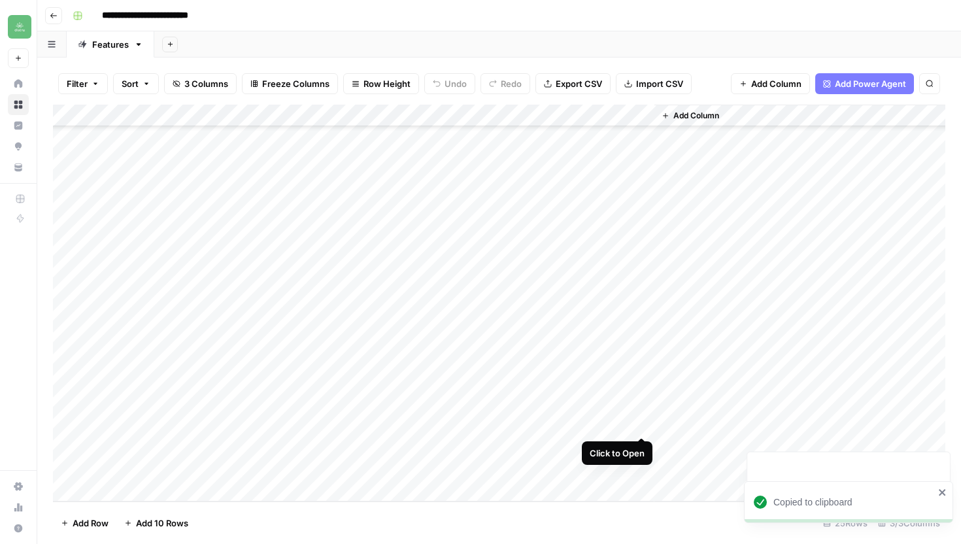
click at [638, 423] on div "Add Column" at bounding box center [499, 303] width 892 height 397
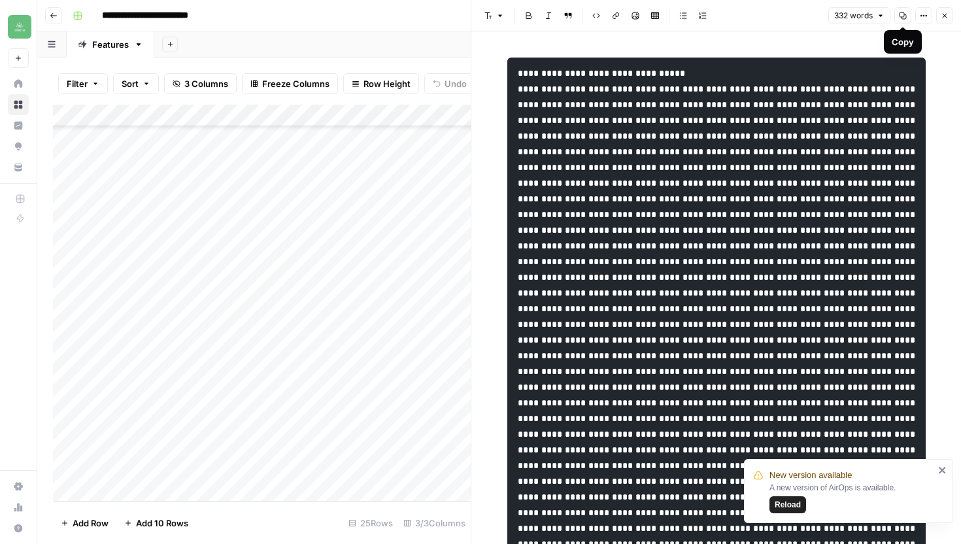
click at [900, 15] on icon "button" at bounding box center [903, 16] width 8 height 8
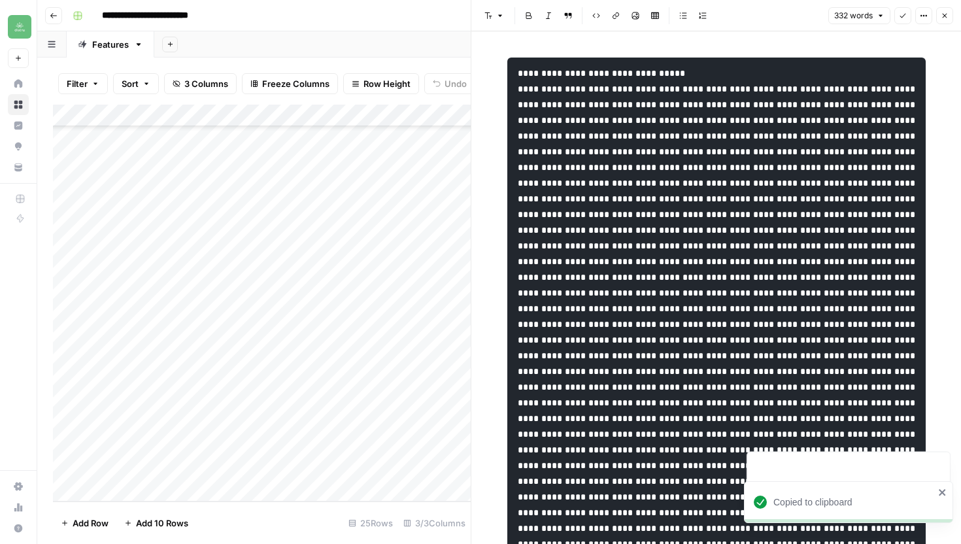
click at [949, 18] on button "Close" at bounding box center [944, 15] width 17 height 17
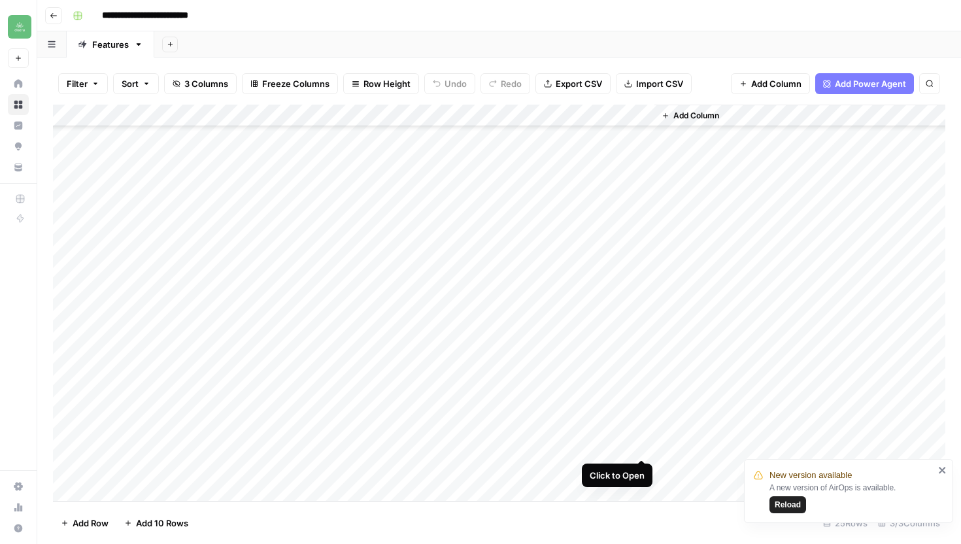
click at [645, 447] on div "Add Column" at bounding box center [499, 303] width 892 height 397
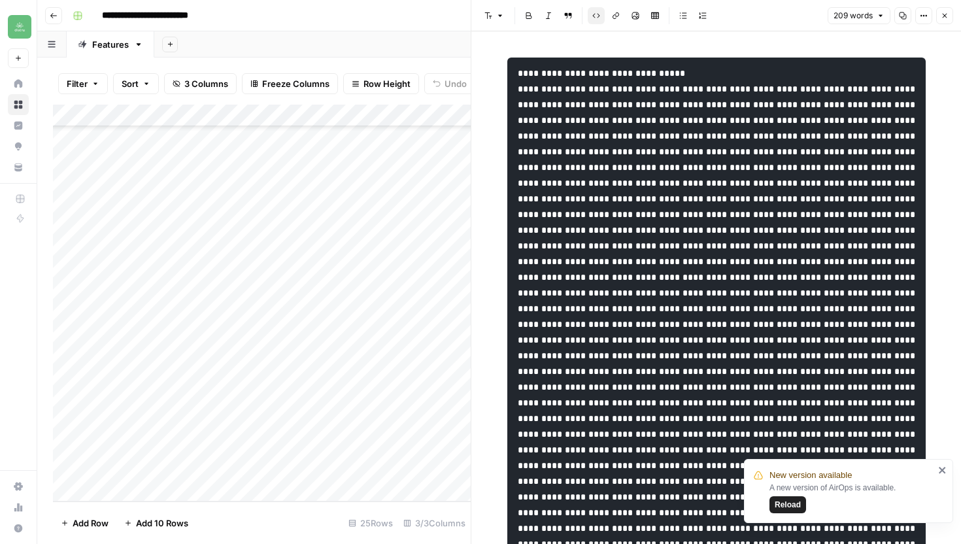
click at [897, 8] on button "Copy" at bounding box center [902, 15] width 17 height 17
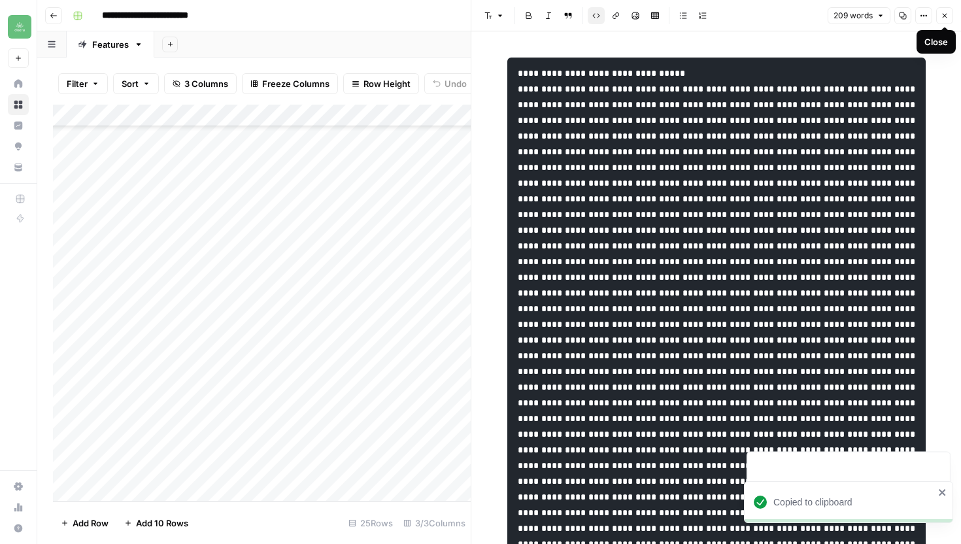
click at [946, 20] on button "Close" at bounding box center [944, 15] width 17 height 17
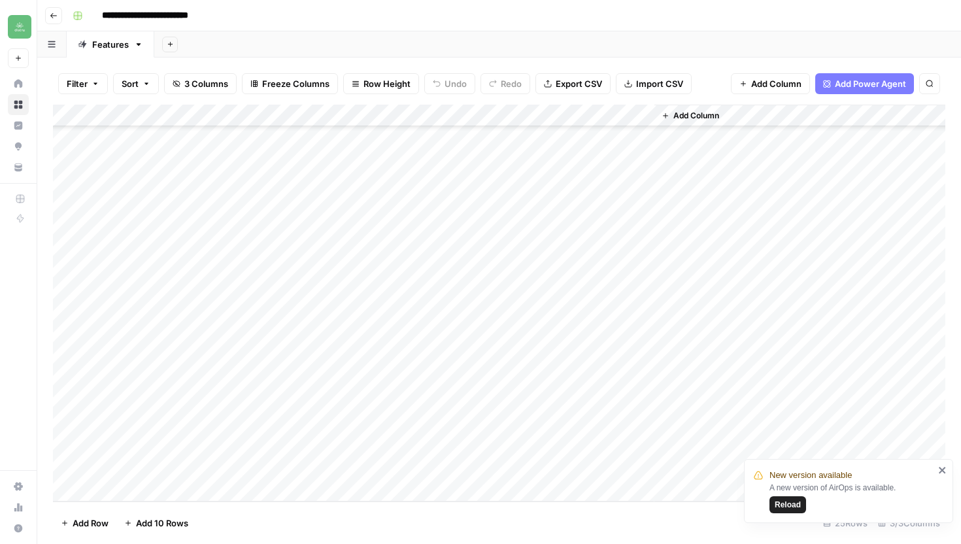
click at [638, 468] on div "Add Column" at bounding box center [499, 303] width 892 height 397
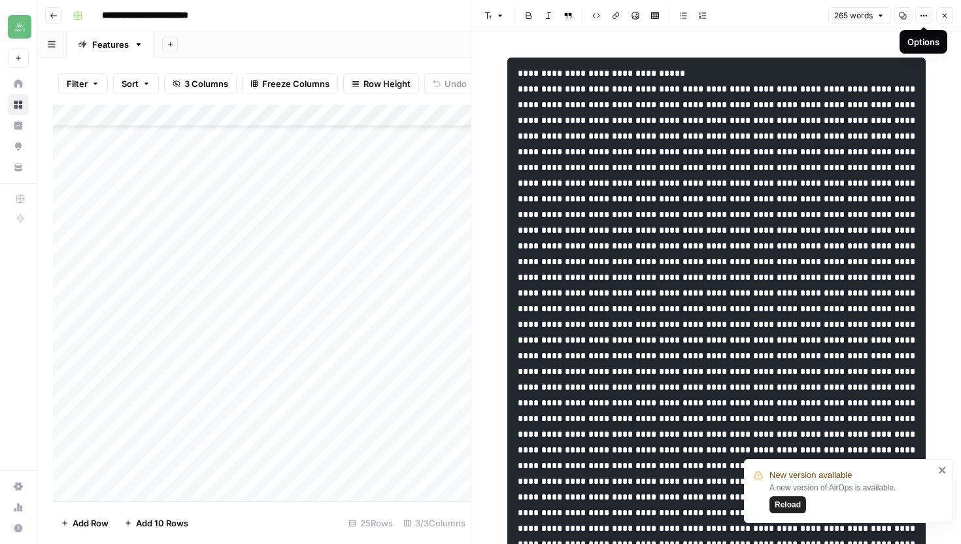
click at [907, 14] on button "Copy" at bounding box center [902, 15] width 17 height 17
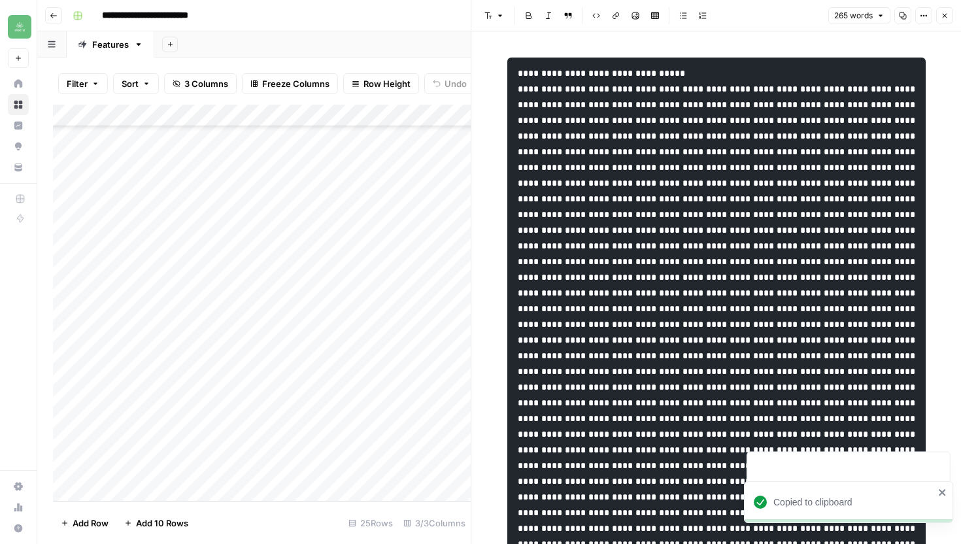
click at [949, 16] on button "Close" at bounding box center [944, 15] width 17 height 17
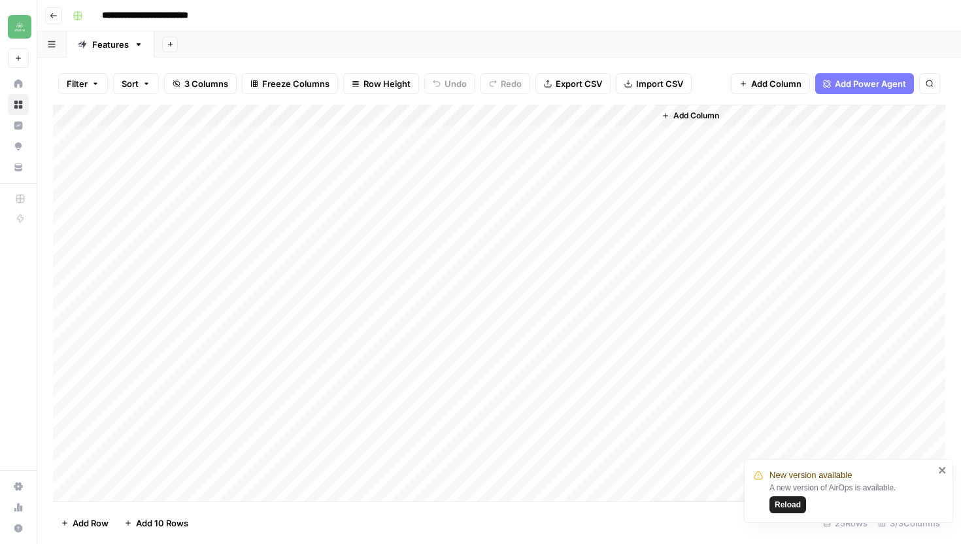
click at [941, 471] on icon "close" at bounding box center [942, 470] width 7 height 7
click at [165, 47] on button "Add Sheet" at bounding box center [170, 45] width 16 height 16
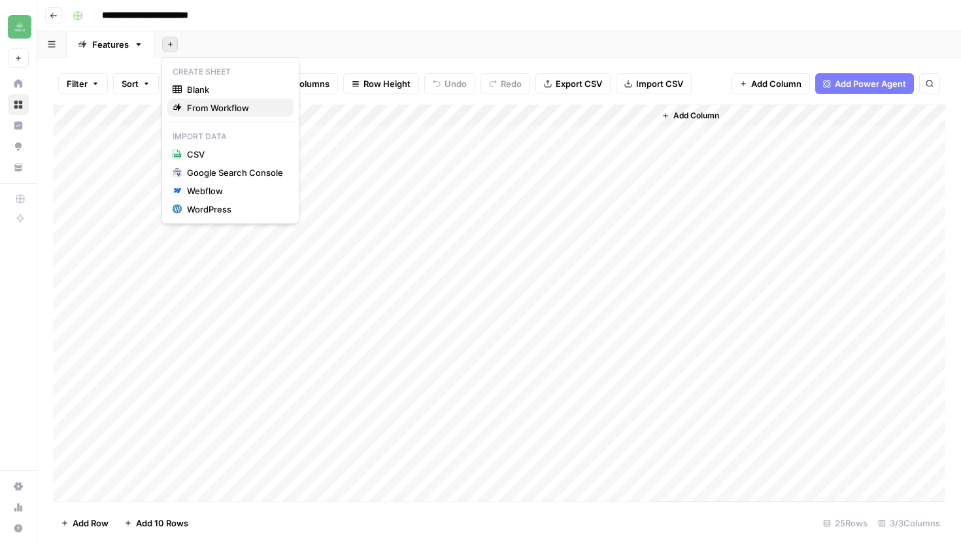
click at [214, 104] on span "From Workflow" at bounding box center [235, 107] width 96 height 13
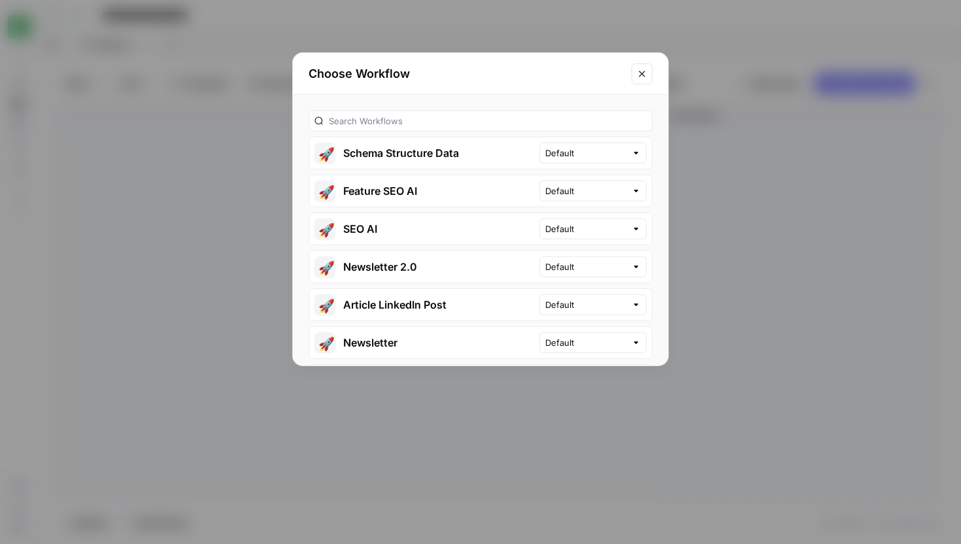
click at [437, 157] on button "🚀 Schema Structure Data" at bounding box center [424, 152] width 230 height 31
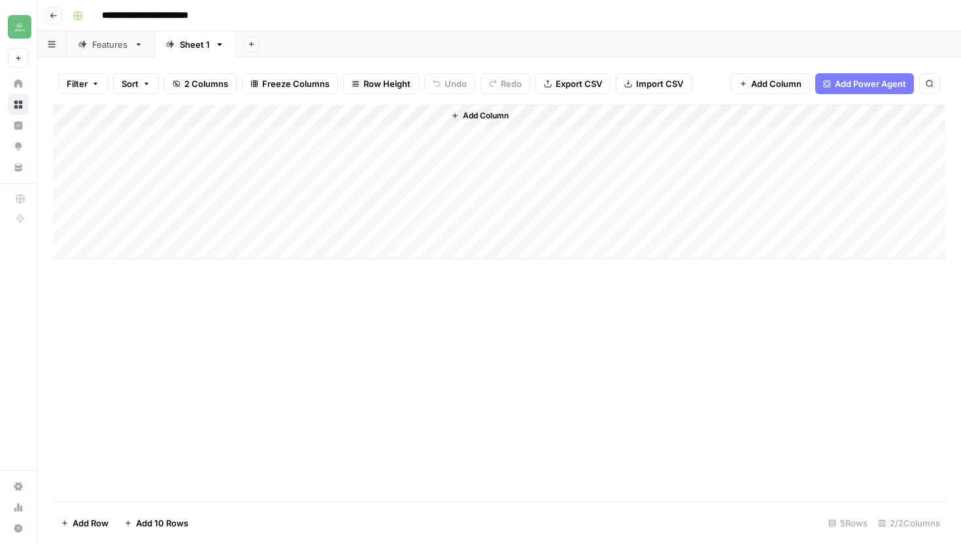
click at [194, 43] on div "Sheet 1" at bounding box center [195, 44] width 30 height 13
type input "*"
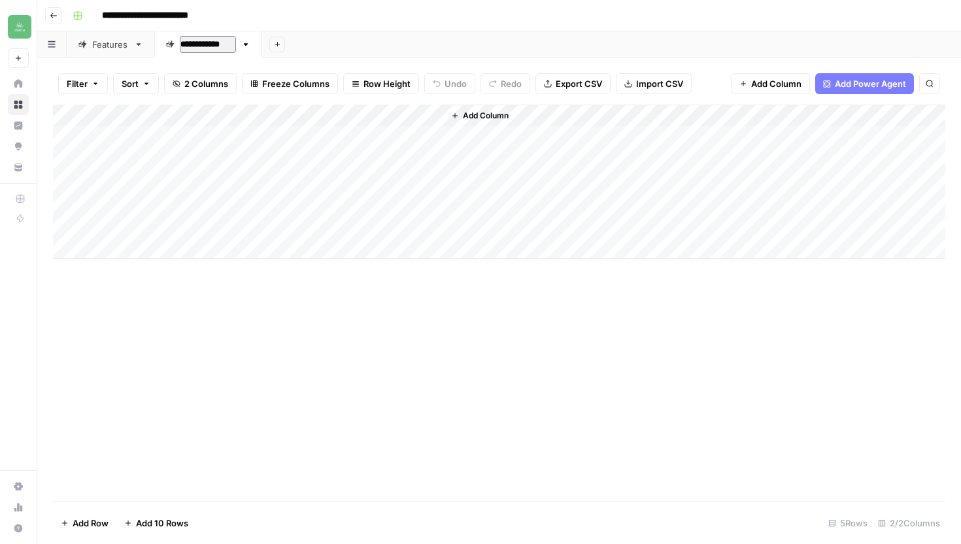
type input "**********"
click at [351, 47] on div "Add Sheet" at bounding box center [613, 44] width 695 height 26
click at [186, 138] on div "Add Column" at bounding box center [499, 182] width 892 height 154
click at [171, 133] on div "Add Column" at bounding box center [499, 182] width 892 height 154
type textarea "**********"
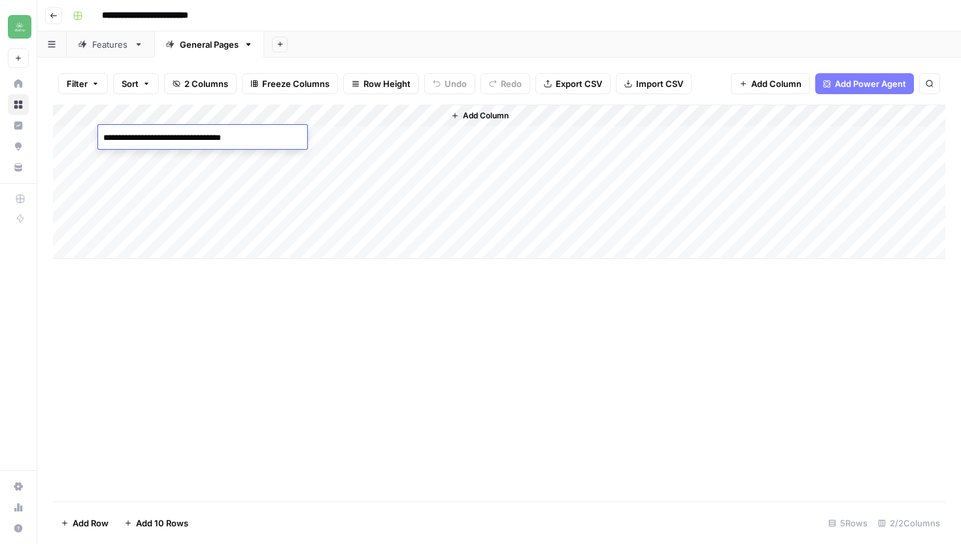
click at [367, 136] on div "Add Column" at bounding box center [499, 182] width 892 height 154
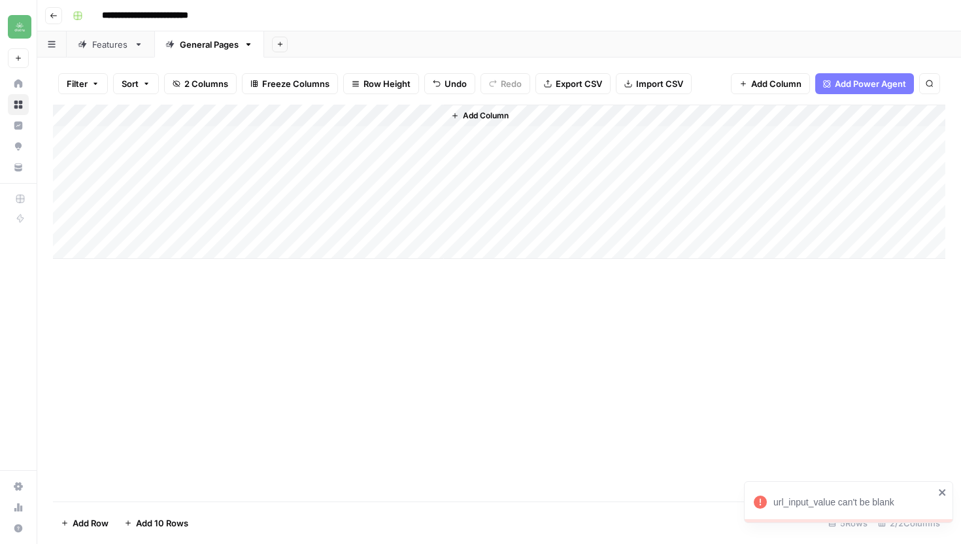
click at [357, 132] on div "Add Column" at bounding box center [499, 182] width 892 height 154
click at [545, 136] on div "Add Column" at bounding box center [499, 182] width 892 height 154
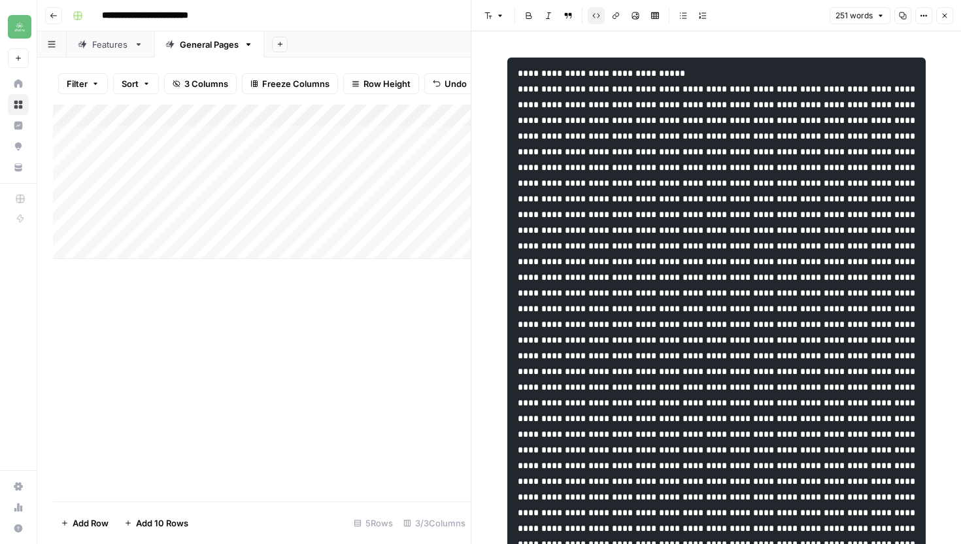
click at [903, 16] on icon "button" at bounding box center [903, 15] width 7 height 7
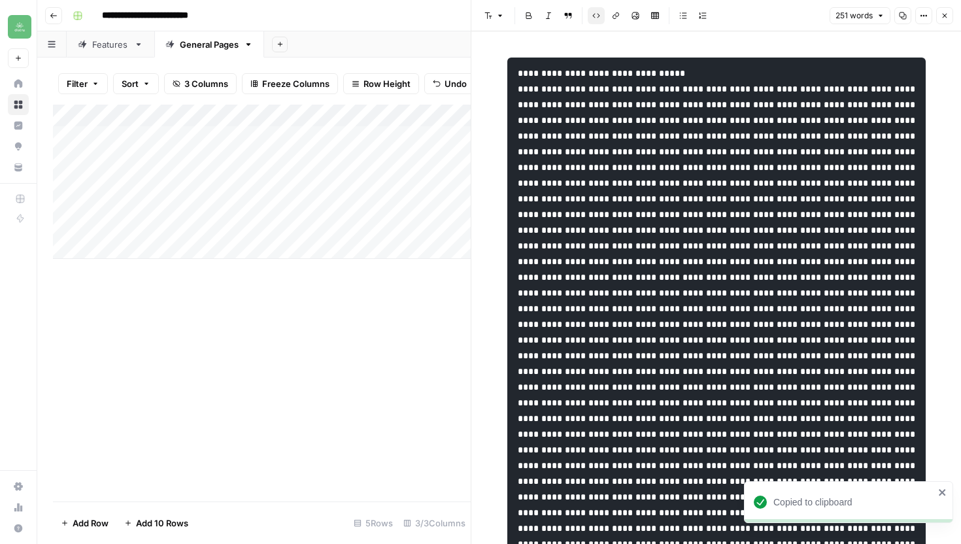
click at [176, 156] on div "Add Column" at bounding box center [262, 182] width 418 height 154
type textarea "**********"
click at [362, 160] on div "Add Column" at bounding box center [262, 182] width 418 height 154
click at [159, 177] on div "Add Column" at bounding box center [262, 182] width 418 height 154
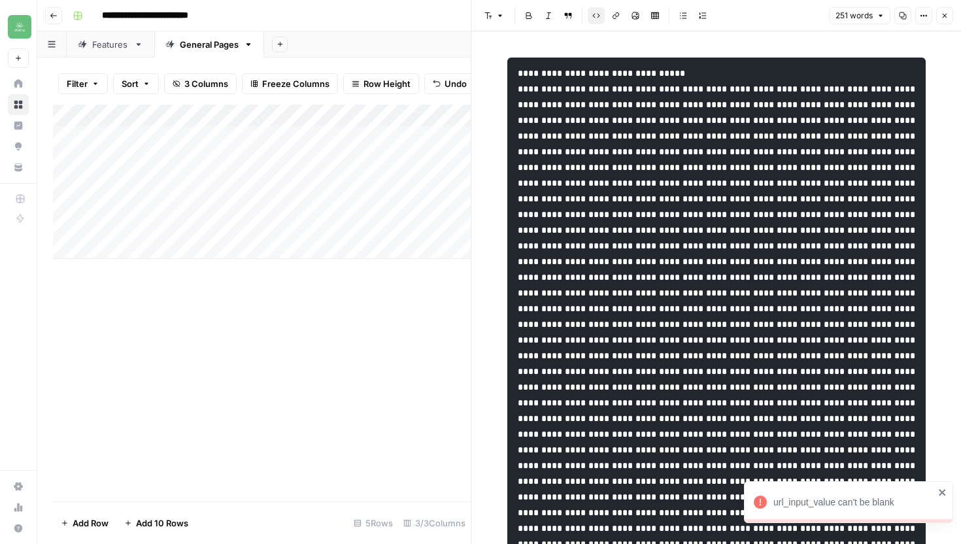
click at [159, 177] on div "Add Column" at bounding box center [262, 182] width 418 height 154
type textarea "**********"
click at [191, 208] on div "Add Column" at bounding box center [262, 182] width 418 height 154
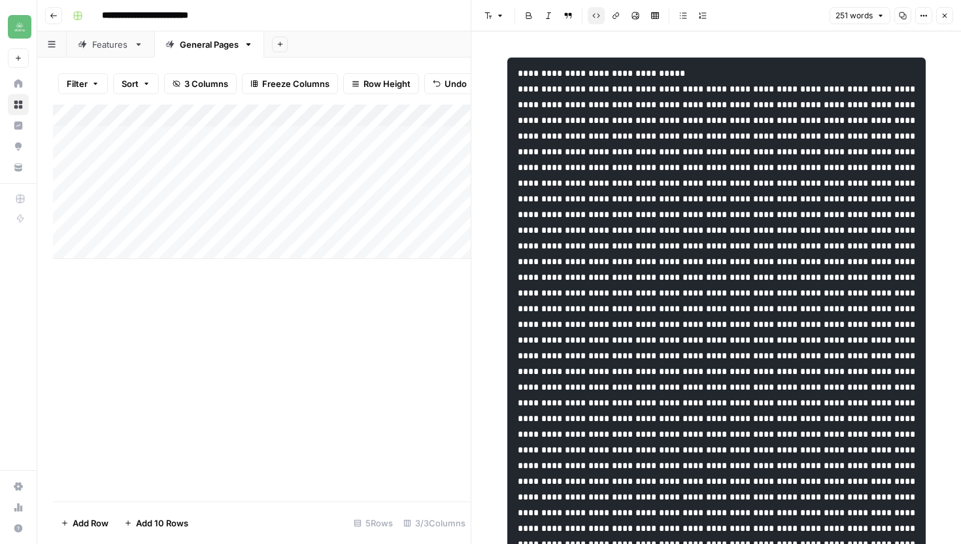
click at [191, 208] on div "Add Column" at bounding box center [262, 182] width 418 height 154
type textarea "**********"
click at [224, 226] on div "Add Column" at bounding box center [262, 182] width 418 height 154
type textarea "**********"
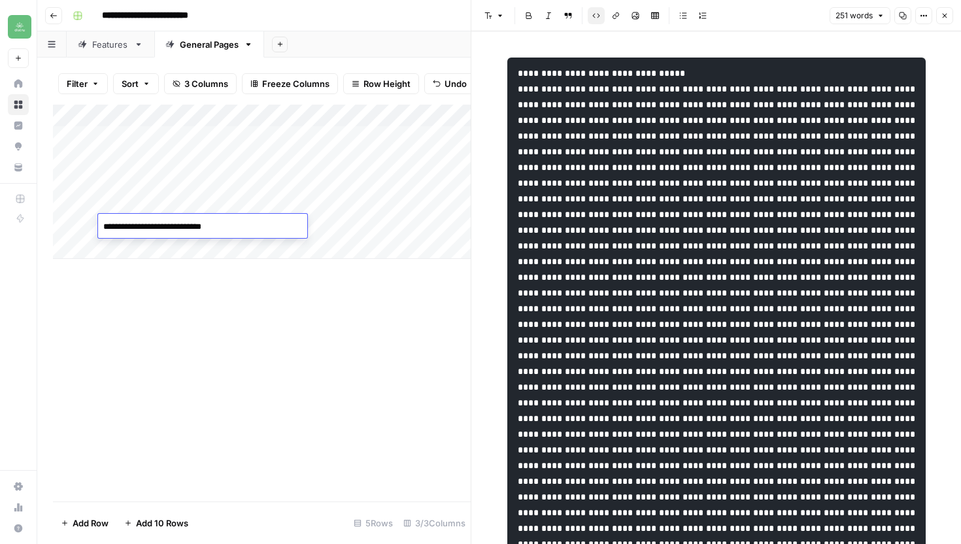
click at [152, 252] on div "Add Column" at bounding box center [262, 182] width 418 height 154
paste textarea "**********"
type textarea "**********"
click at [218, 273] on div "Add Column" at bounding box center [262, 193] width 418 height 177
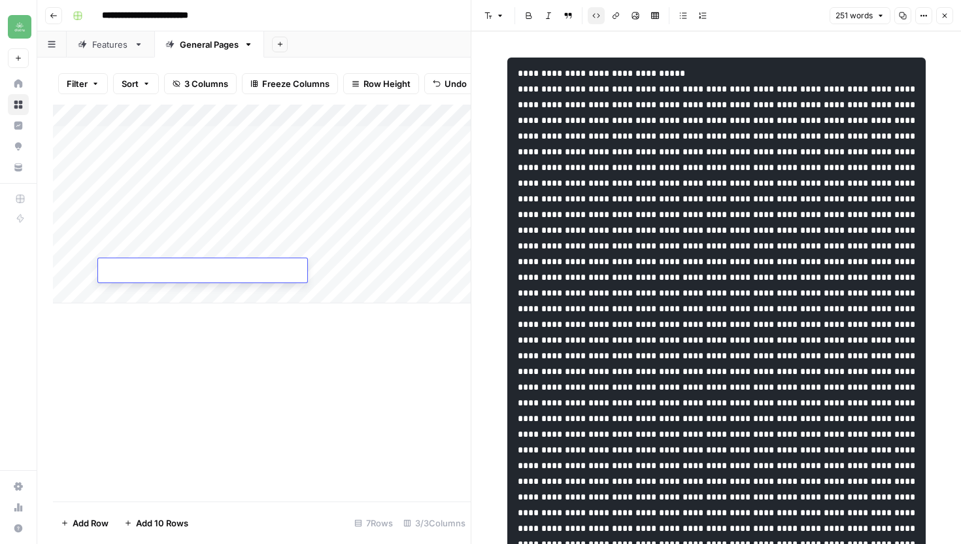
paste textarea "**********"
type textarea "**********"
click at [169, 287] on div "Add Column" at bounding box center [262, 204] width 418 height 199
paste textarea "**********"
type textarea "**********"
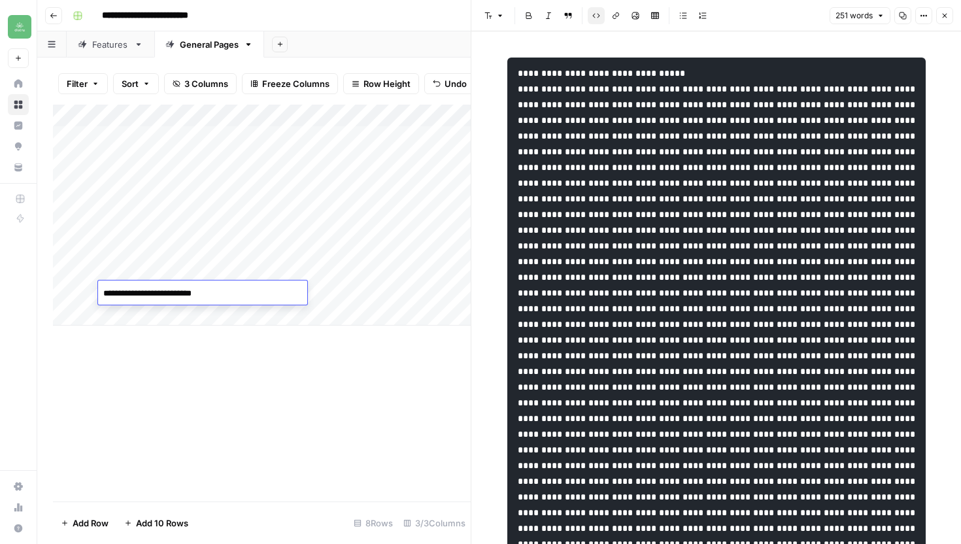
click at [182, 306] on div "Add Column" at bounding box center [262, 215] width 418 height 221
click at [168, 312] on textarea at bounding box center [202, 316] width 209 height 18
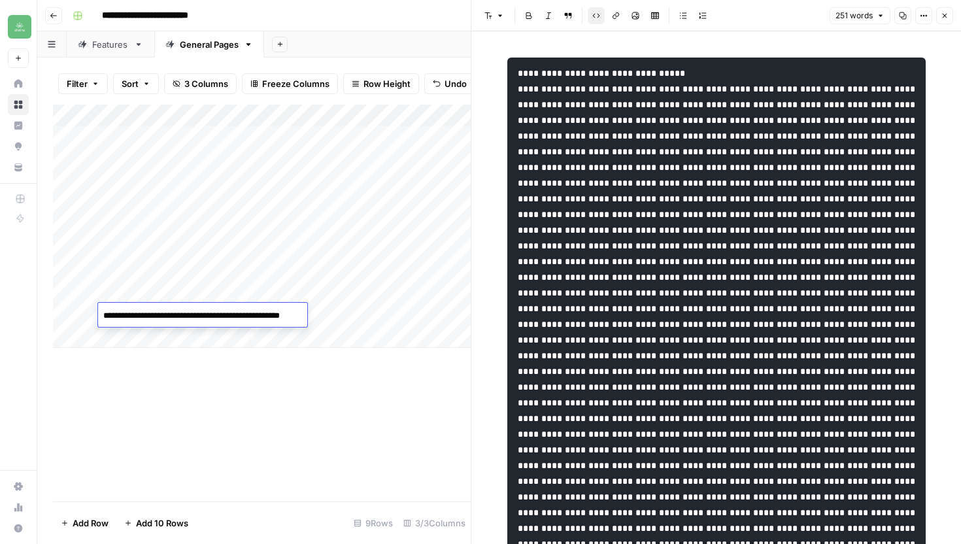
type textarea "**********"
click at [226, 346] on div "Add Column" at bounding box center [262, 226] width 418 height 243
click at [220, 341] on div "Add Column" at bounding box center [262, 226] width 418 height 243
click at [120, 338] on div "Add Column" at bounding box center [262, 226] width 418 height 243
click at [203, 433] on div "Add Column" at bounding box center [262, 303] width 418 height 397
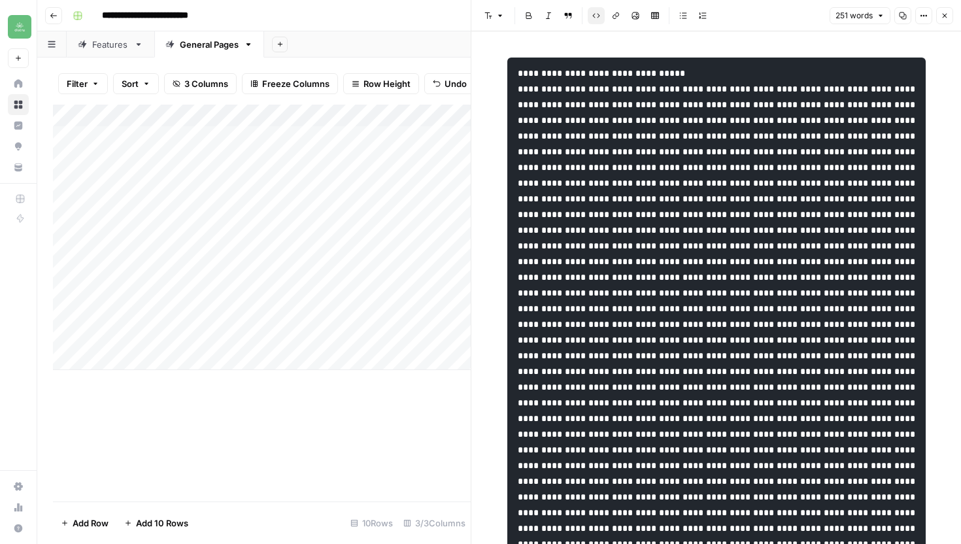
click at [205, 337] on div "Add Column" at bounding box center [262, 237] width 418 height 265
type textarea "**********"
click at [195, 356] on div "Add Column" at bounding box center [262, 237] width 418 height 265
click at [174, 355] on textarea at bounding box center [202, 360] width 209 height 18
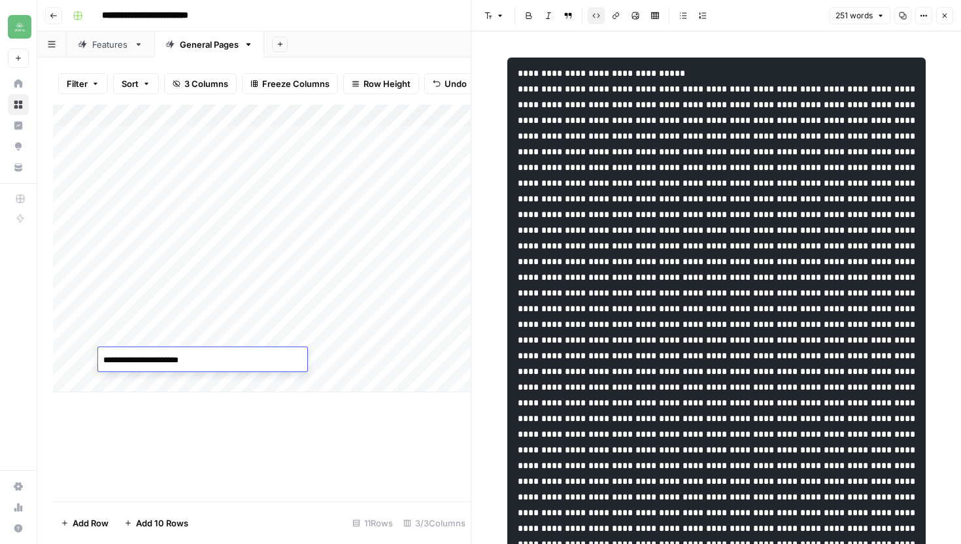
type textarea "**********"
click at [190, 382] on div "Add Column" at bounding box center [262, 249] width 418 height 288
click at [186, 382] on div "Add Column" at bounding box center [262, 260] width 418 height 310
type textarea "**********"
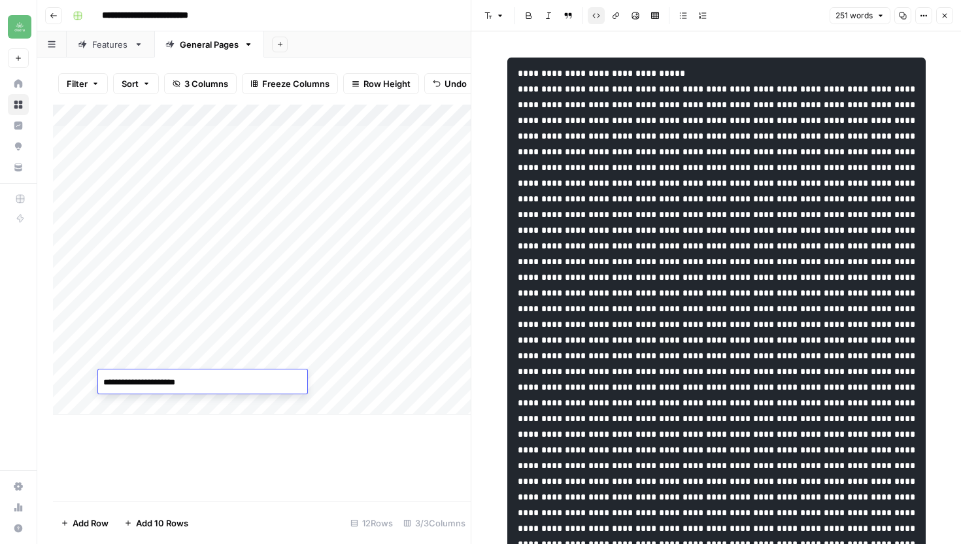
click at [217, 401] on div "Add Column" at bounding box center [262, 260] width 418 height 310
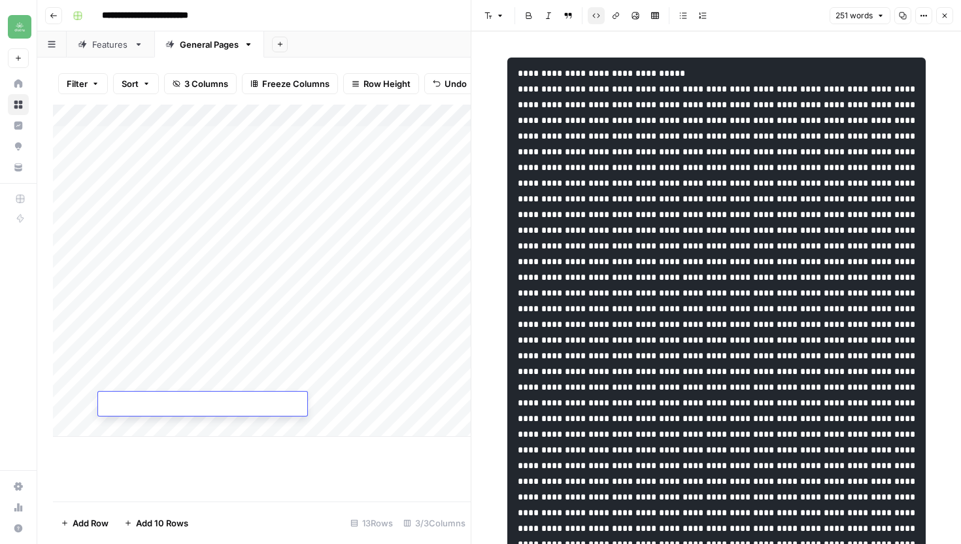
paste textarea "**********"
type textarea "**********"
click at [197, 427] on div "Add Column" at bounding box center [262, 271] width 418 height 332
click at [222, 422] on textarea at bounding box center [202, 427] width 209 height 18
type textarea "**********"
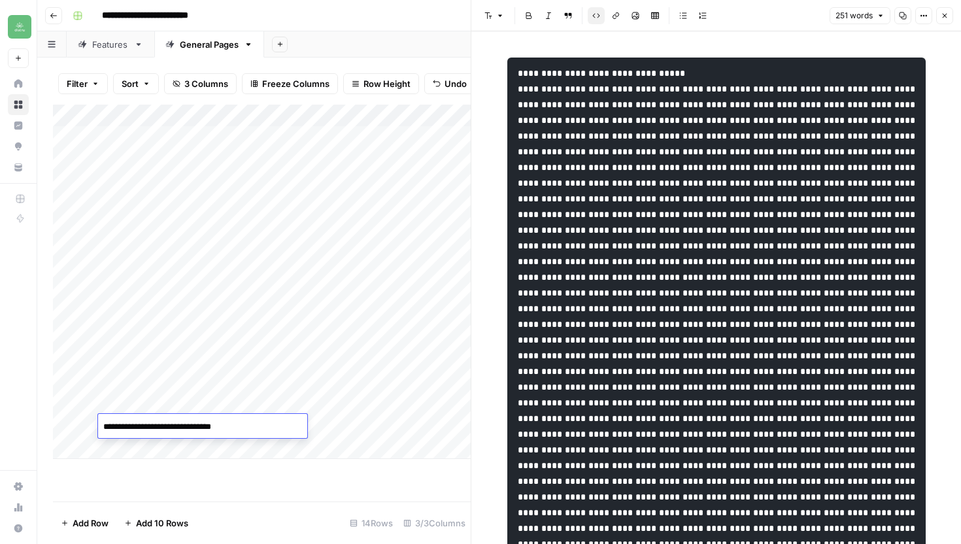
click at [388, 460] on div "Add Column" at bounding box center [262, 303] width 418 height 397
click at [432, 114] on div "Add Column" at bounding box center [262, 282] width 418 height 354
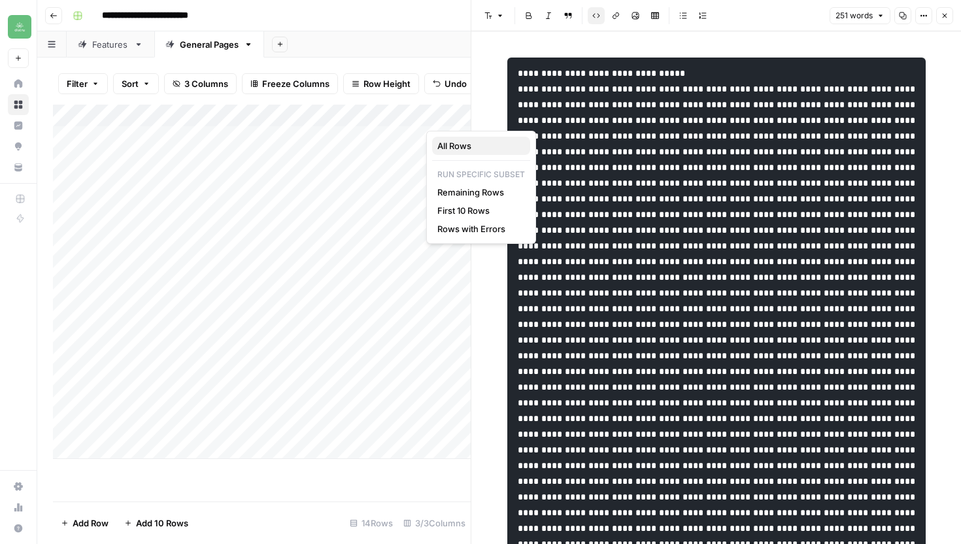
click at [456, 142] on span "All Rows" at bounding box center [478, 145] width 82 height 13
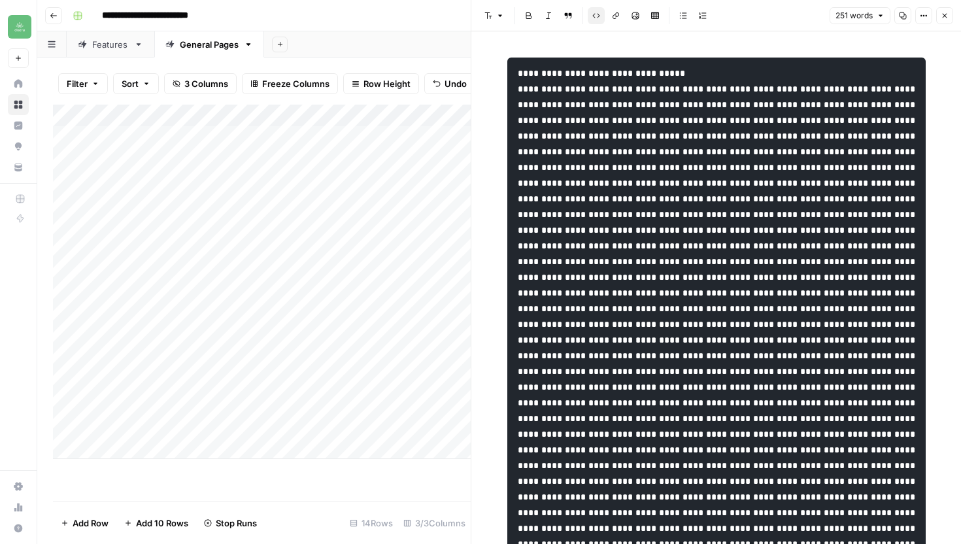
click at [952, 18] on button "Close" at bounding box center [944, 15] width 17 height 17
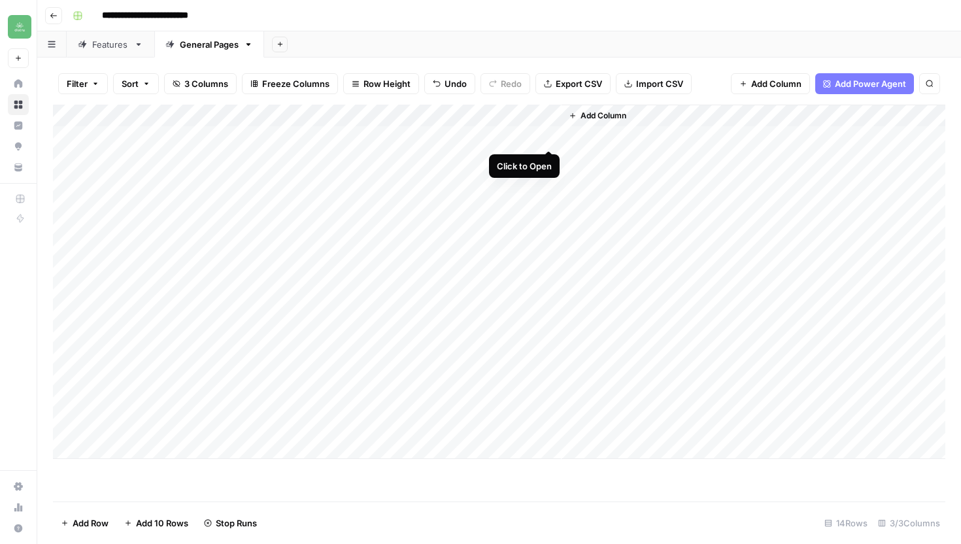
click at [548, 136] on div "Add Column" at bounding box center [499, 282] width 892 height 354
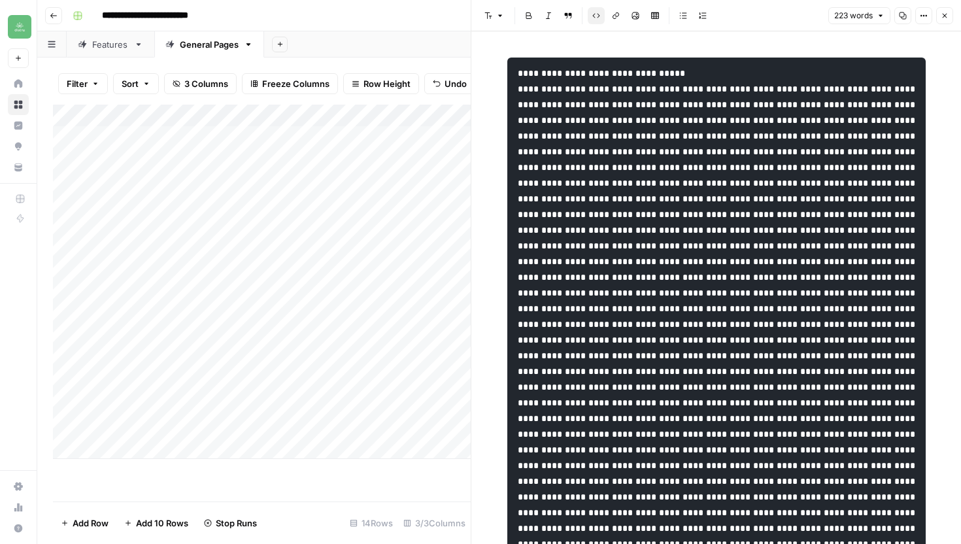
click at [943, 21] on button "Close" at bounding box center [944, 15] width 17 height 17
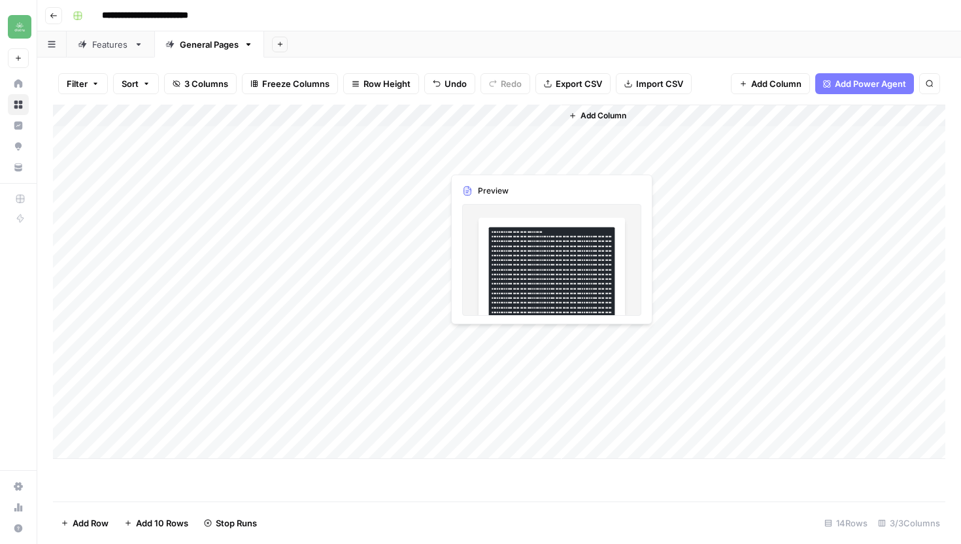
click at [547, 157] on div "Add Column" at bounding box center [499, 282] width 892 height 354
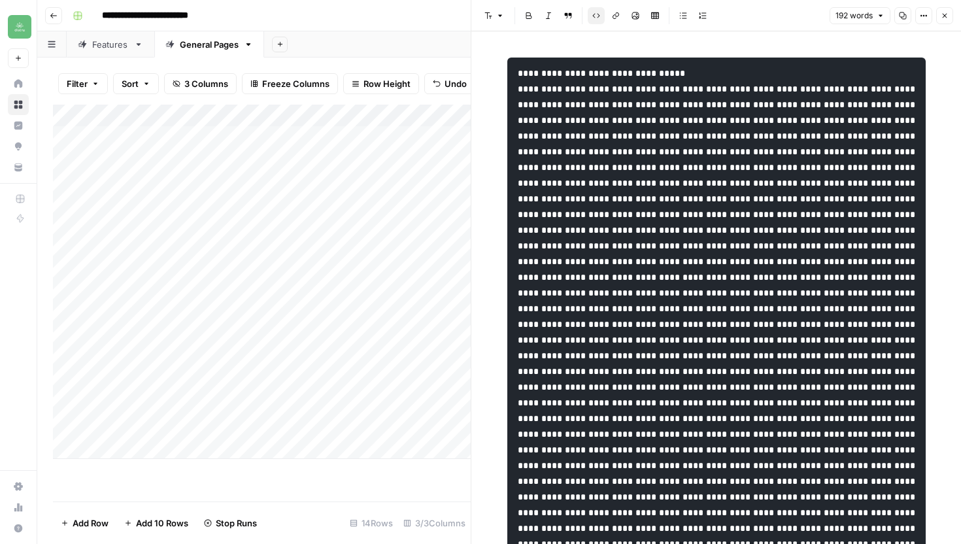
click at [951, 16] on button "Close" at bounding box center [944, 15] width 17 height 17
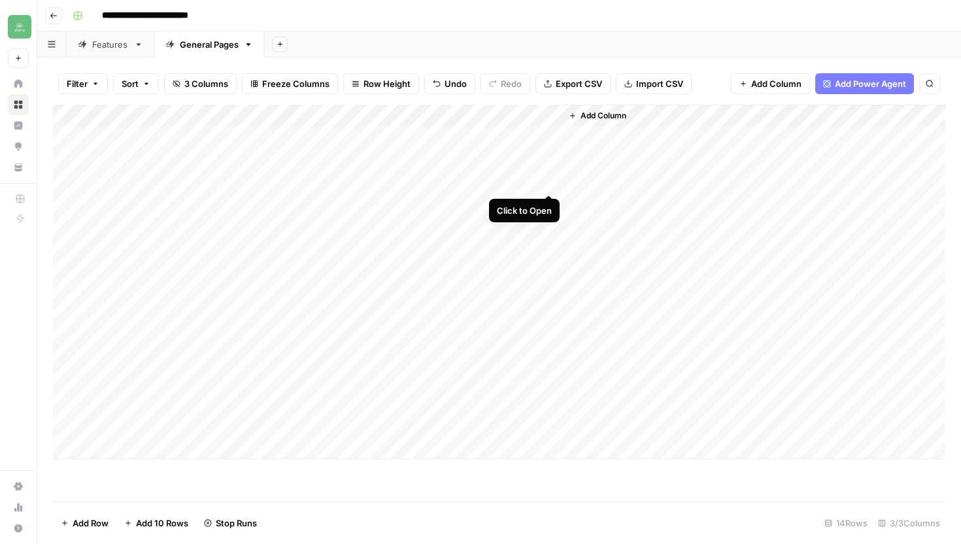
click at [548, 179] on div "Add Column" at bounding box center [499, 282] width 892 height 354
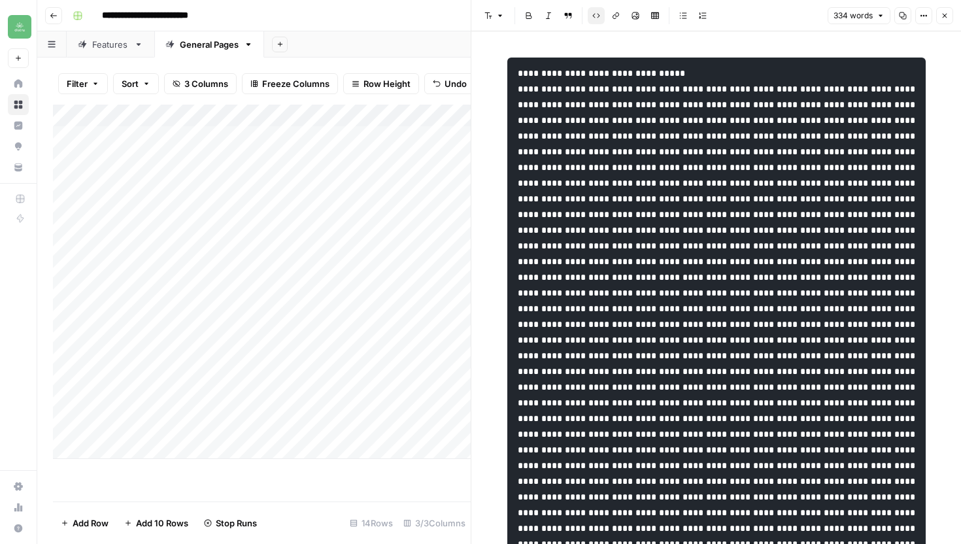
click at [945, 12] on icon "button" at bounding box center [945, 16] width 8 height 8
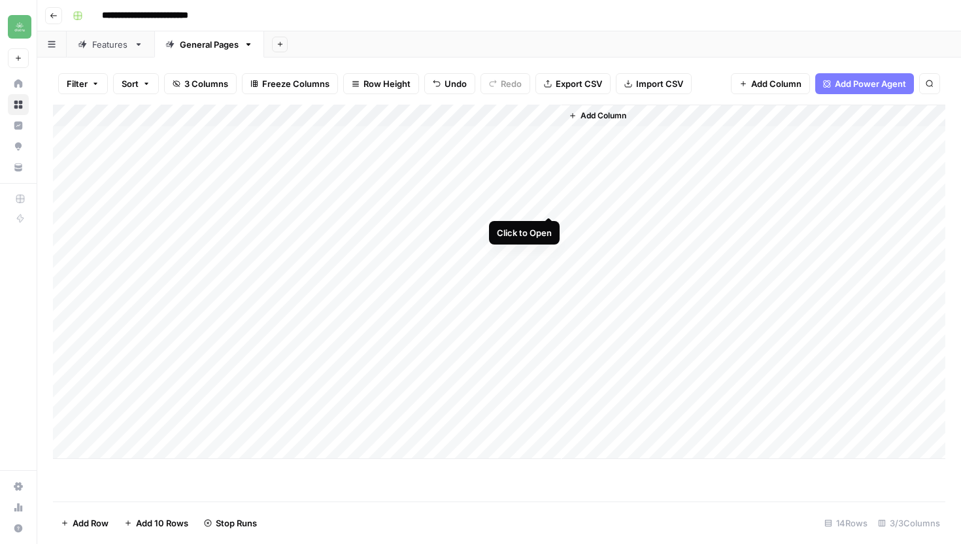
click at [548, 207] on div "Add Column" at bounding box center [499, 282] width 892 height 354
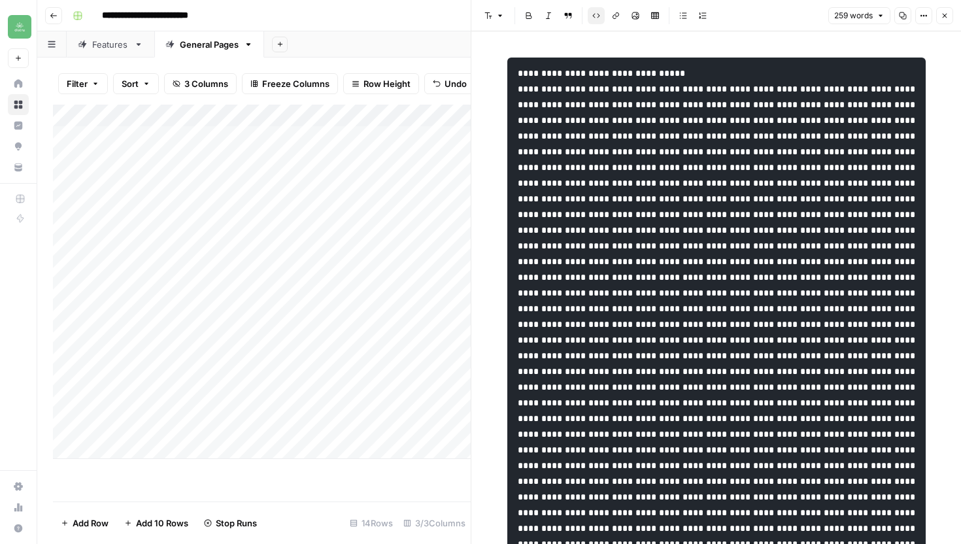
click at [944, 17] on icon "button" at bounding box center [945, 16] width 8 height 8
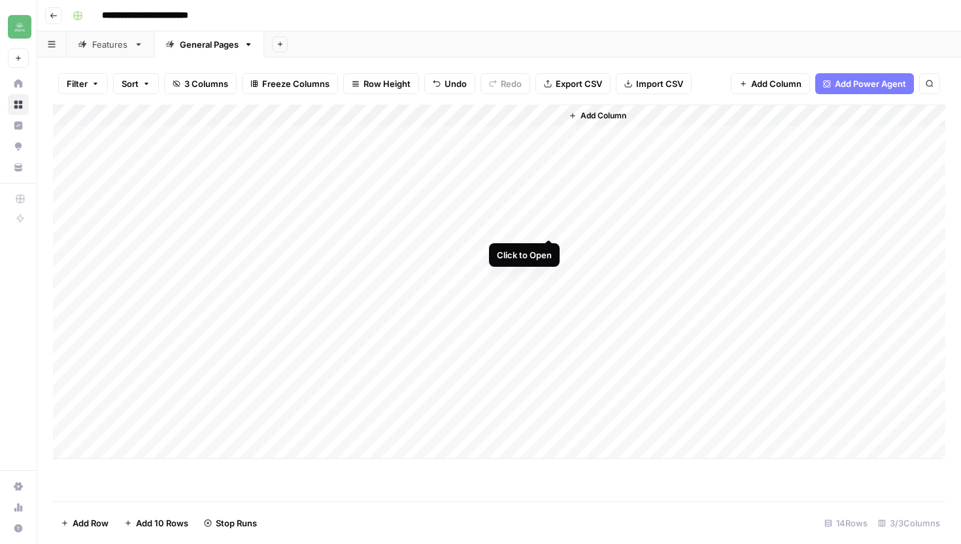
click at [546, 226] on div "Add Column" at bounding box center [499, 282] width 892 height 354
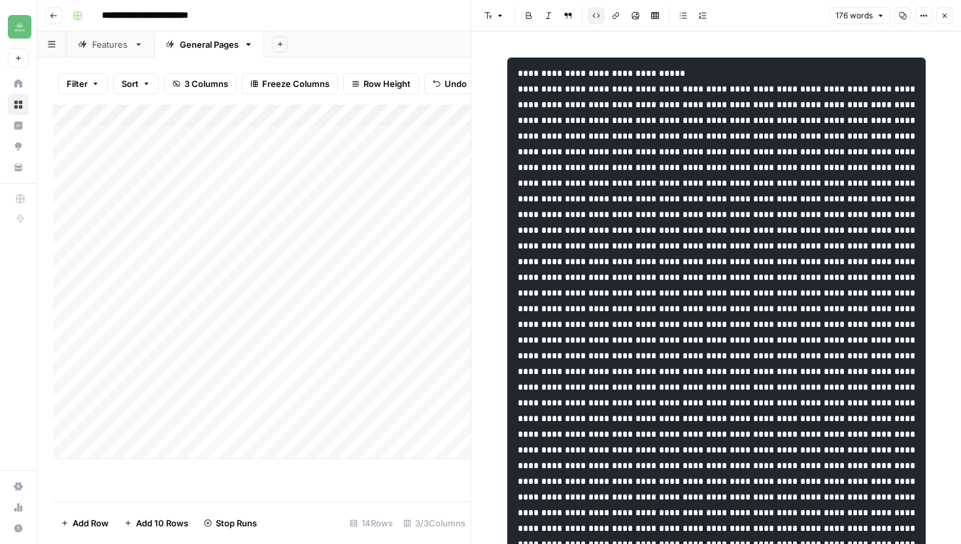
click at [950, 10] on button "Close" at bounding box center [944, 15] width 17 height 17
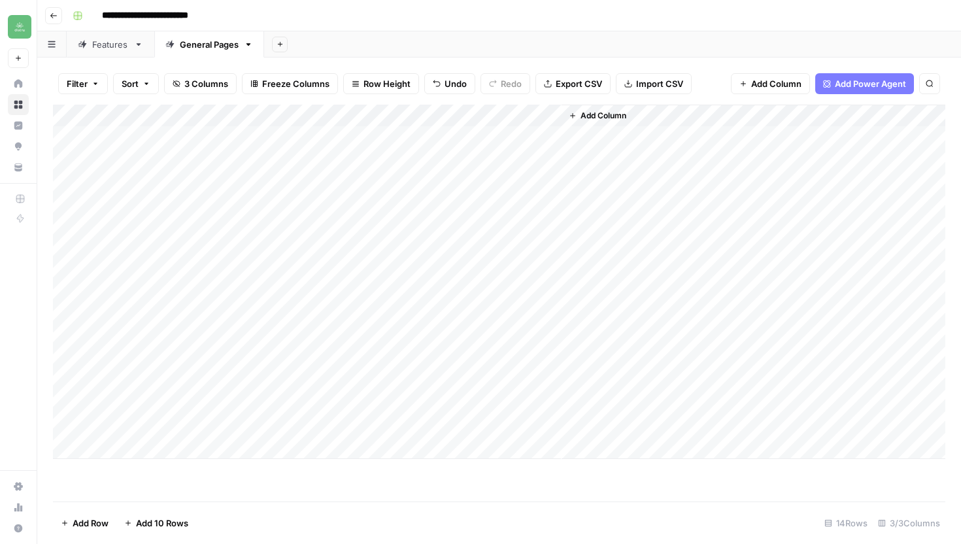
click at [109, 46] on div "Features" at bounding box center [110, 44] width 37 height 13
click at [53, 19] on button "Go back" at bounding box center [53, 15] width 17 height 17
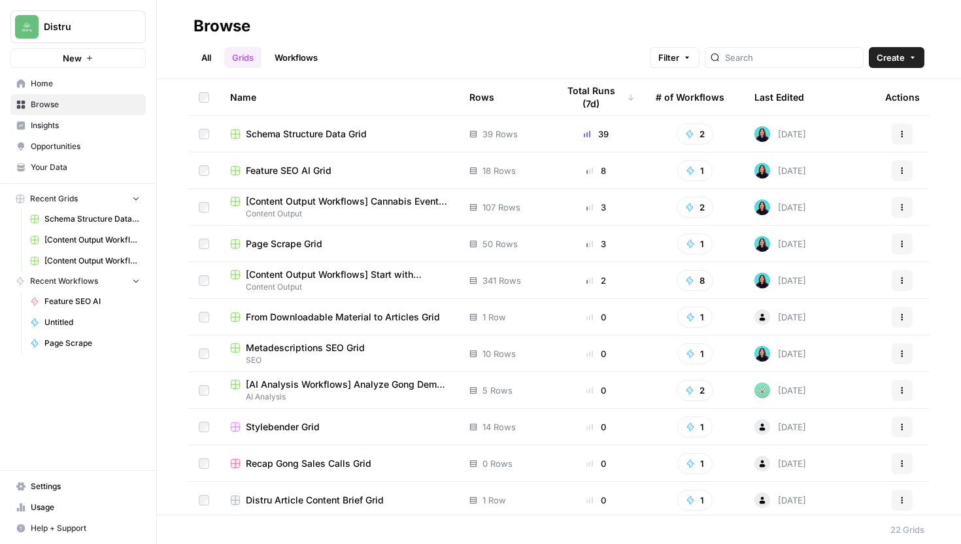
click at [300, 61] on link "Workflows" at bounding box center [296, 57] width 59 height 21
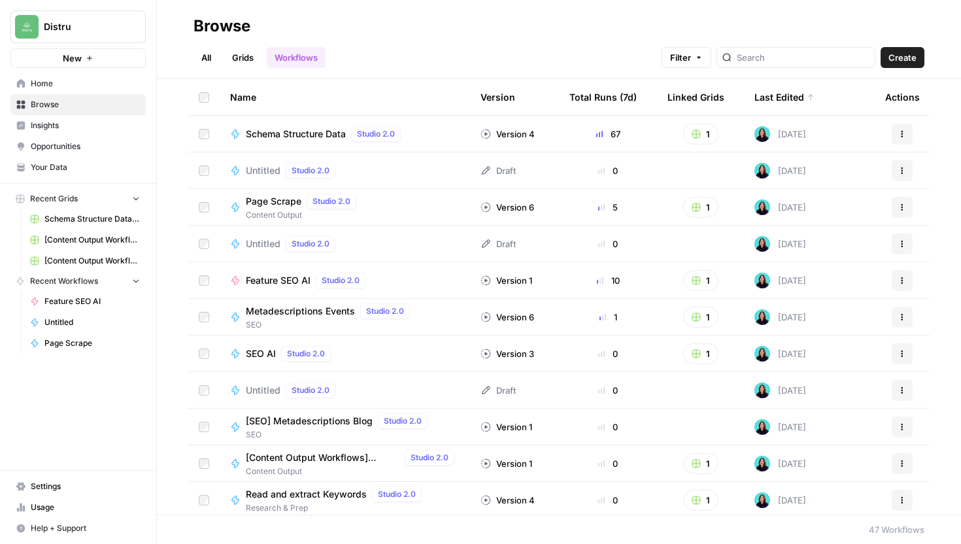
click at [330, 133] on span "Schema Structure Data" at bounding box center [296, 133] width 100 height 13
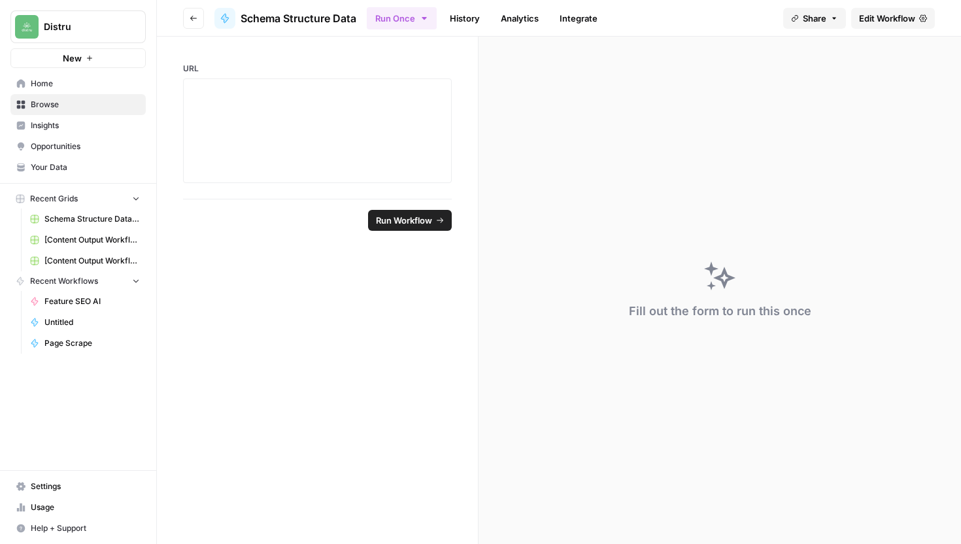
click at [887, 18] on span "Edit Workflow" at bounding box center [887, 18] width 56 height 13
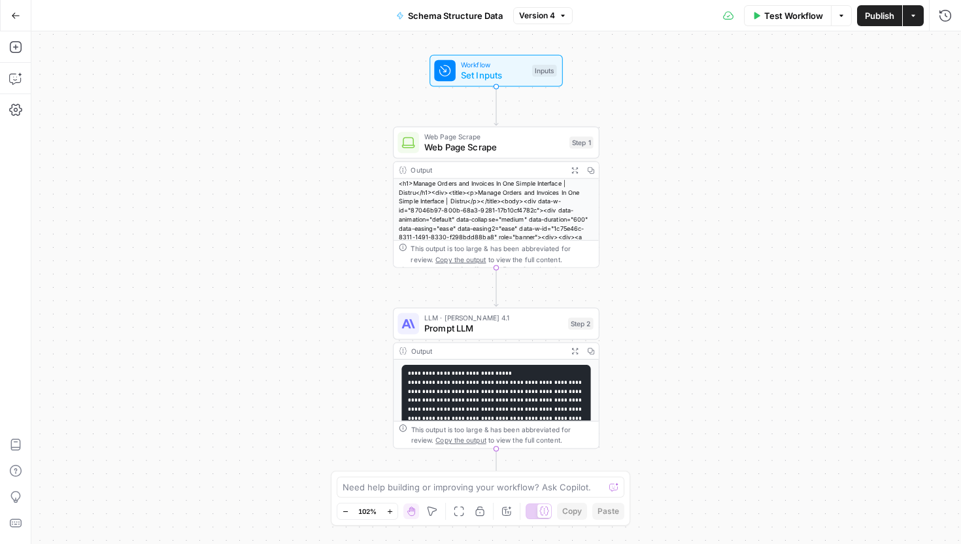
click at [517, 227] on div "<h1>Manage Orders and Invoices In One Simple Interface | Distru</h1><div><title…" at bounding box center [496, 250] width 205 height 144
click at [536, 151] on span "Web Page Scrape" at bounding box center [494, 147] width 140 height 13
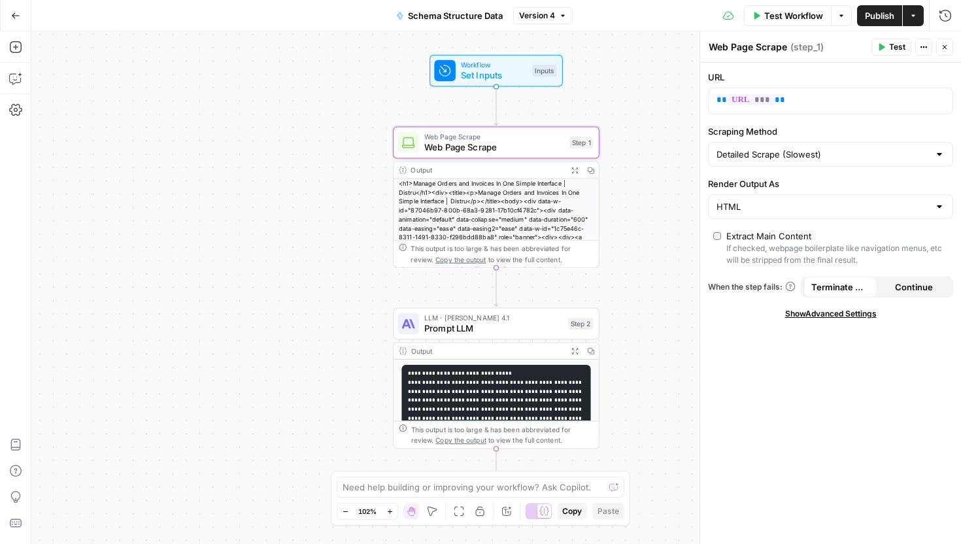
click at [946, 46] on icon "button" at bounding box center [945, 47] width 8 height 8
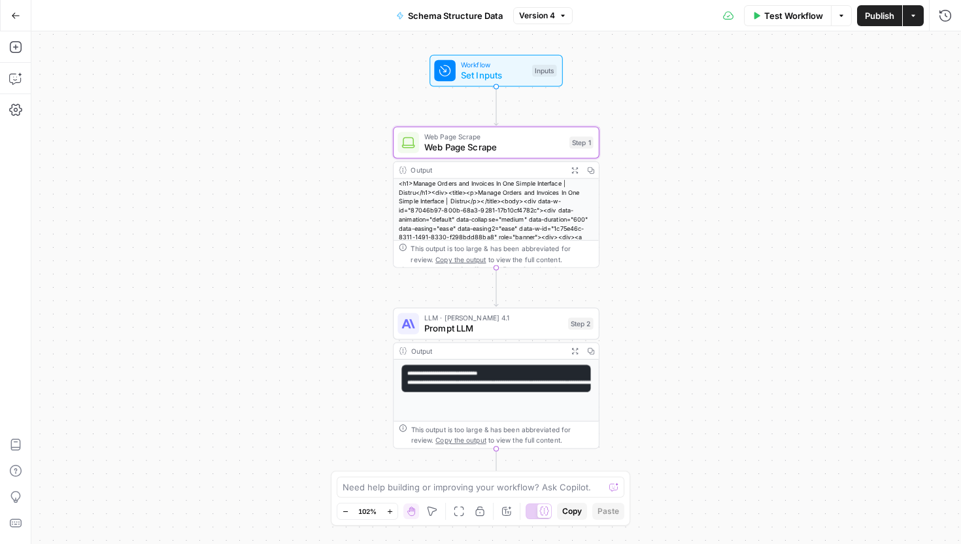
click at [537, 333] on span "Prompt LLM" at bounding box center [493, 328] width 139 height 13
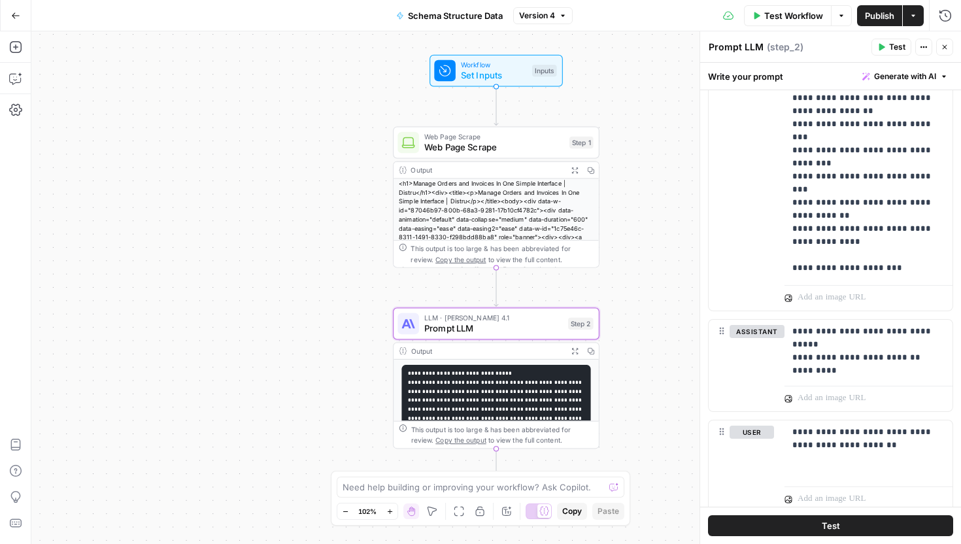
scroll to position [565, 0]
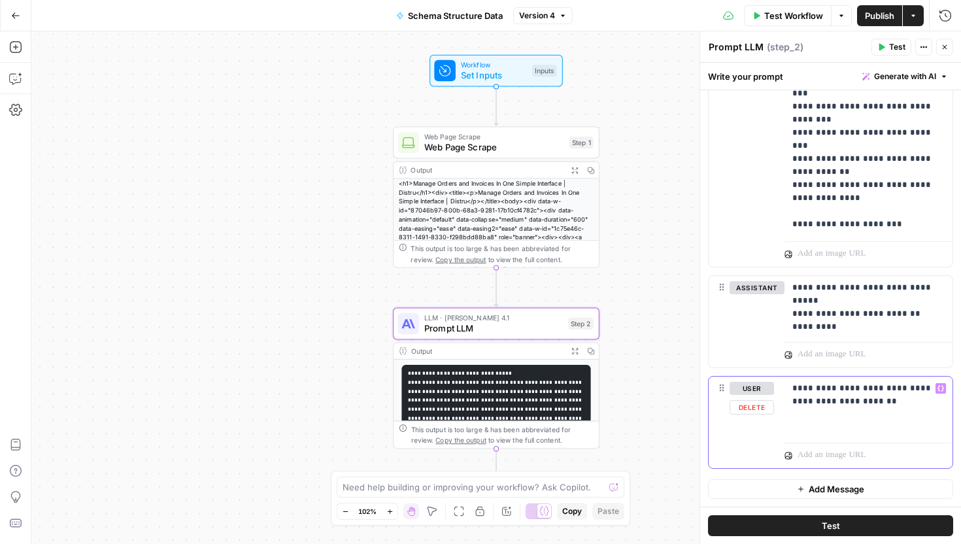
click at [917, 417] on div "**********" at bounding box center [868, 407] width 168 height 60
drag, startPoint x: 918, startPoint y: 406, endPoint x: 755, endPoint y: 390, distance: 164.2
click at [755, 390] on div "**********" at bounding box center [831, 423] width 244 height 92
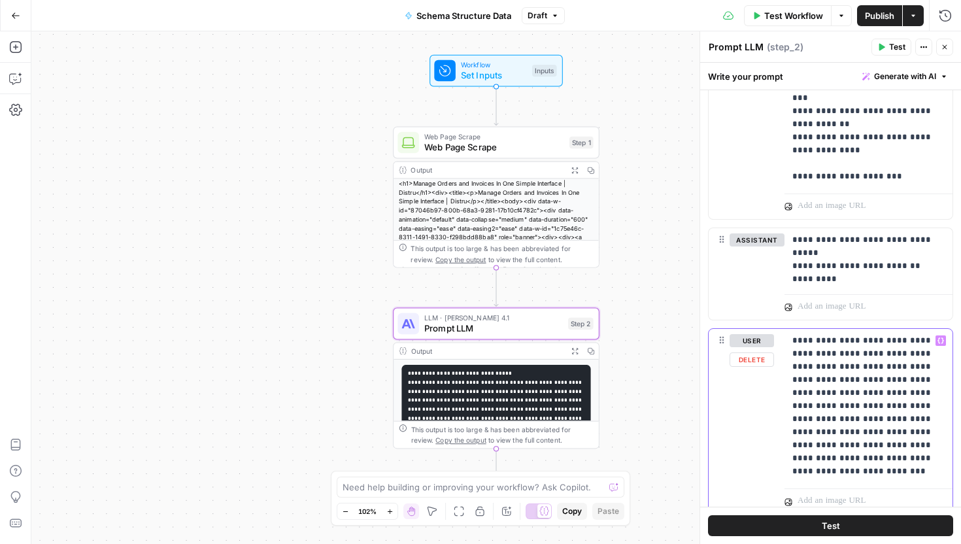
scroll to position [615, 0]
drag, startPoint x: 827, startPoint y: 365, endPoint x: 849, endPoint y: 404, distance: 44.5
click at [849, 404] on p "**********" at bounding box center [868, 405] width 152 height 144
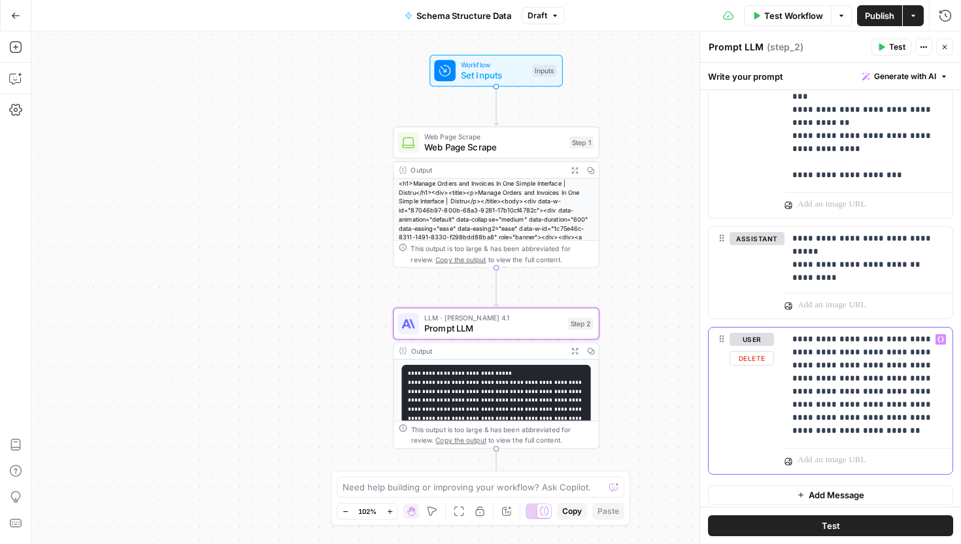
click at [850, 381] on p "**********" at bounding box center [868, 385] width 152 height 105
click at [936, 393] on p "**********" at bounding box center [868, 385] width 152 height 105
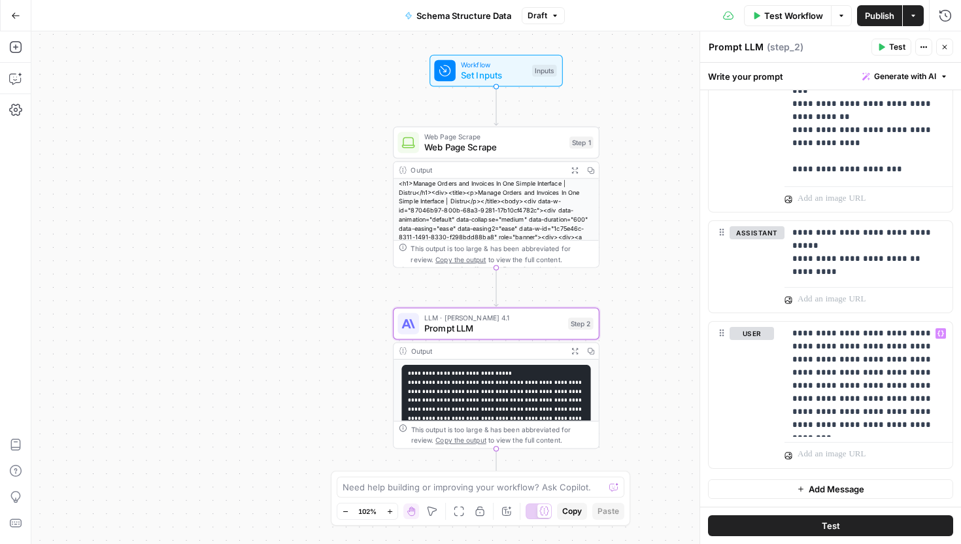
click at [851, 524] on button "Test" at bounding box center [830, 525] width 245 height 21
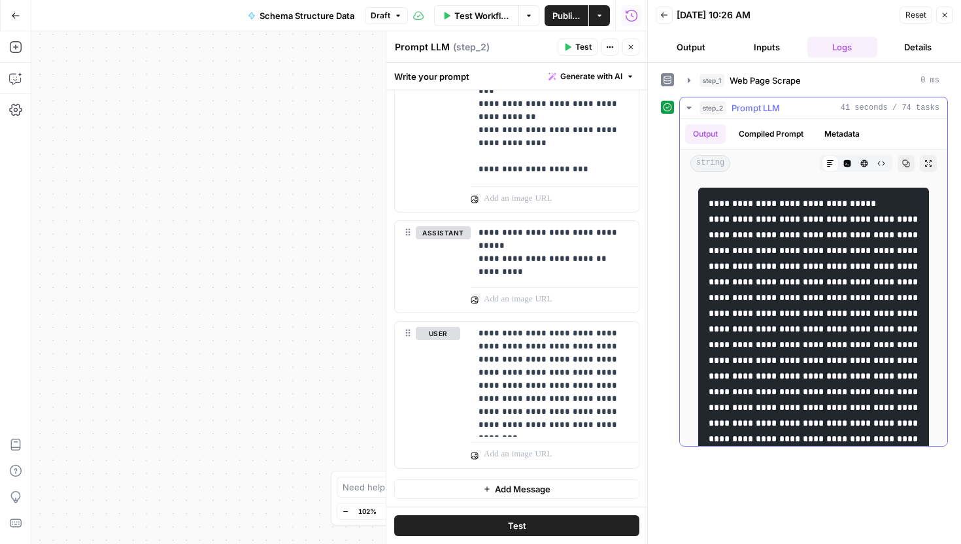
click at [907, 163] on icon "button" at bounding box center [906, 163] width 7 height 7
